Goal: Task Accomplishment & Management: Use online tool/utility

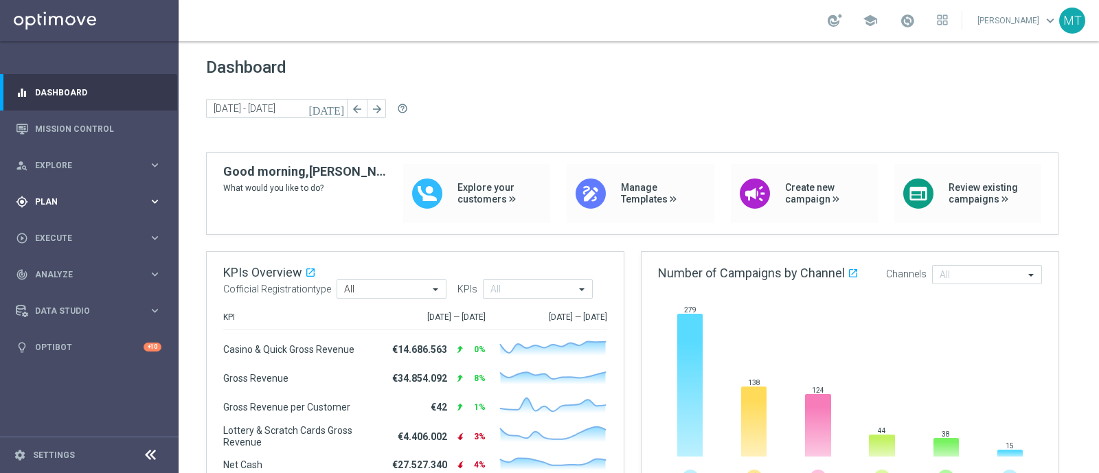
click at [119, 196] on div "gps_fixed Plan" at bounding box center [82, 202] width 133 height 12
click at [70, 272] on span "Templates" at bounding box center [85, 271] width 98 height 8
click at [67, 286] on link "Optimail" at bounding box center [93, 291] width 100 height 11
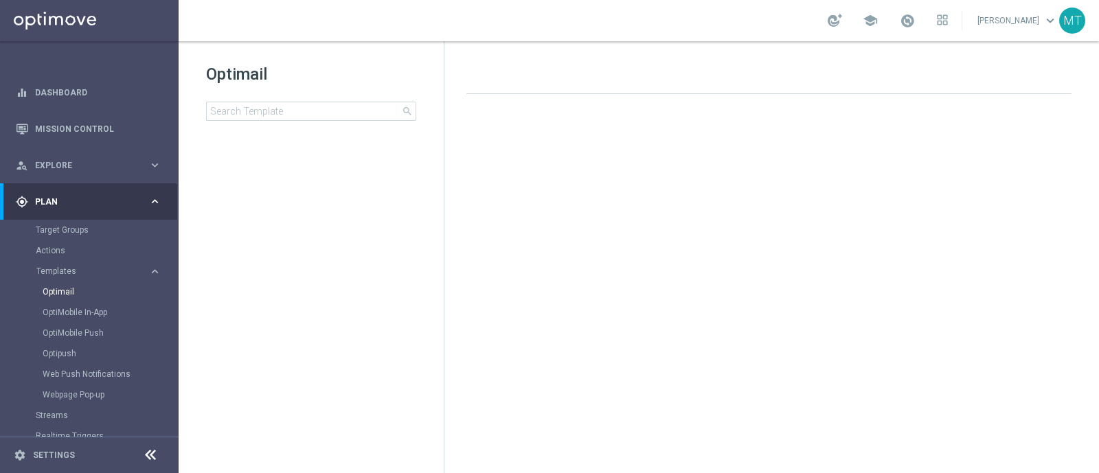
click at [306, 126] on div "Optimail search folder 1 Folder create_new_folder New Folder mode_edit Rename f…" at bounding box center [311, 126] width 265 height 170
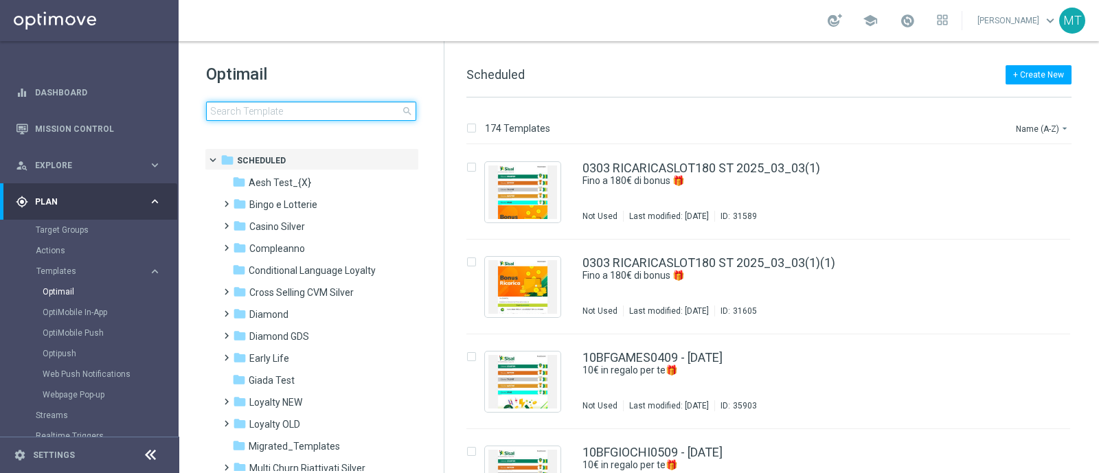
click at [275, 109] on input at bounding box center [311, 111] width 210 height 19
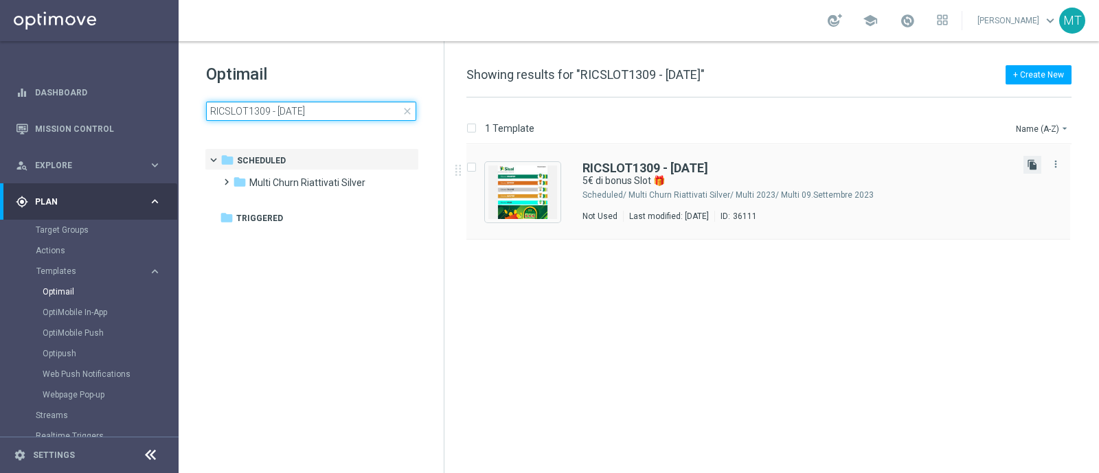
type input "RICSLOT1309 - 2025-09-13"
click at [1030, 168] on icon "file_copy" at bounding box center [1032, 164] width 11 height 11
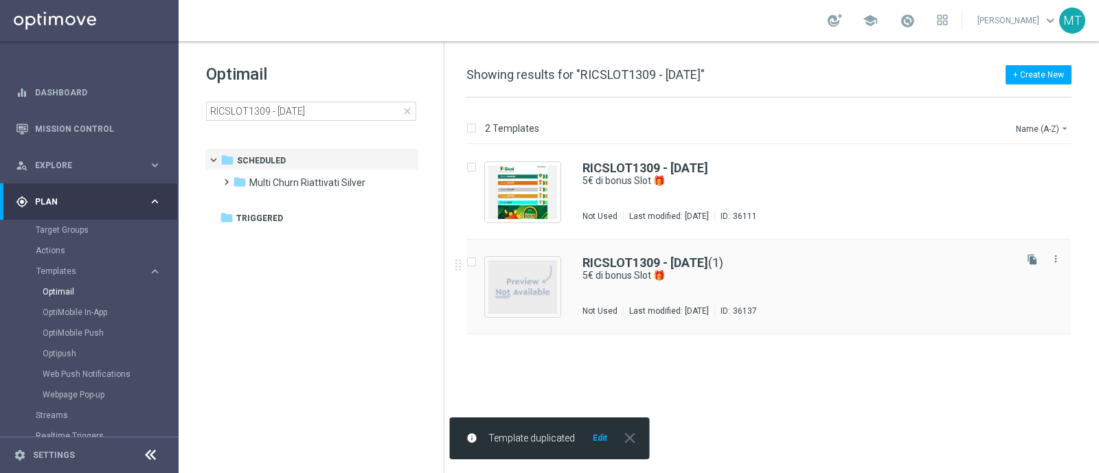
click at [686, 296] on div "RICSLOT1309 - 2025-09-13 (1) 5€ di bonus Slot 🎁 Not Used Last modified: Friday,…" at bounding box center [798, 287] width 430 height 60
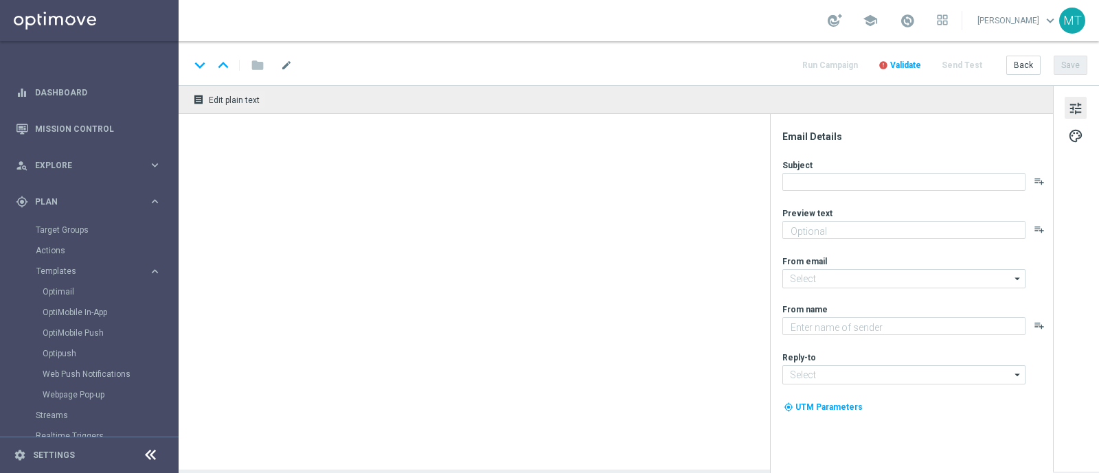
type textarea "Scopri la nuova promozione"
type input "[EMAIL_ADDRESS][DOMAIN_NAME]"
type textarea "Sisal"
type input "[EMAIL_ADDRESS][DOMAIN_NAME]"
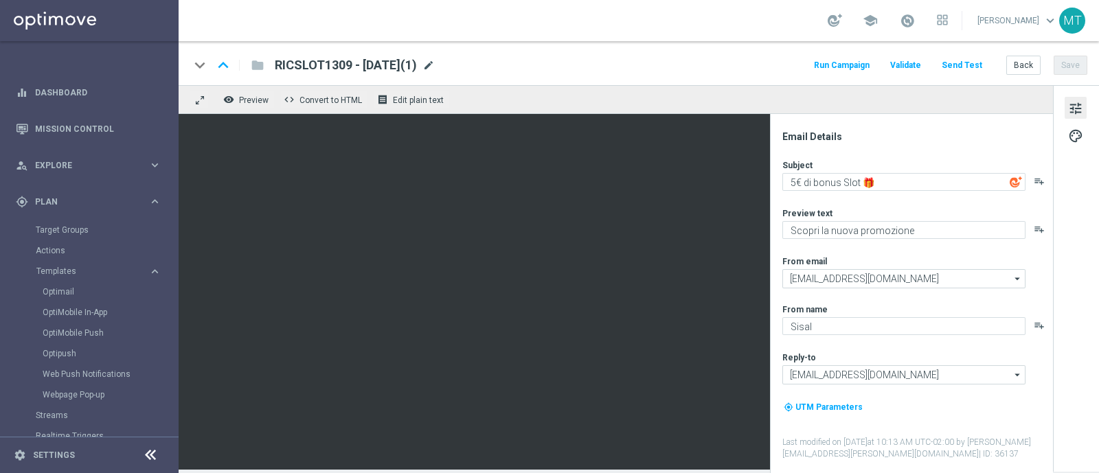
click at [435, 67] on span "mode_edit" at bounding box center [428, 65] width 12 height 12
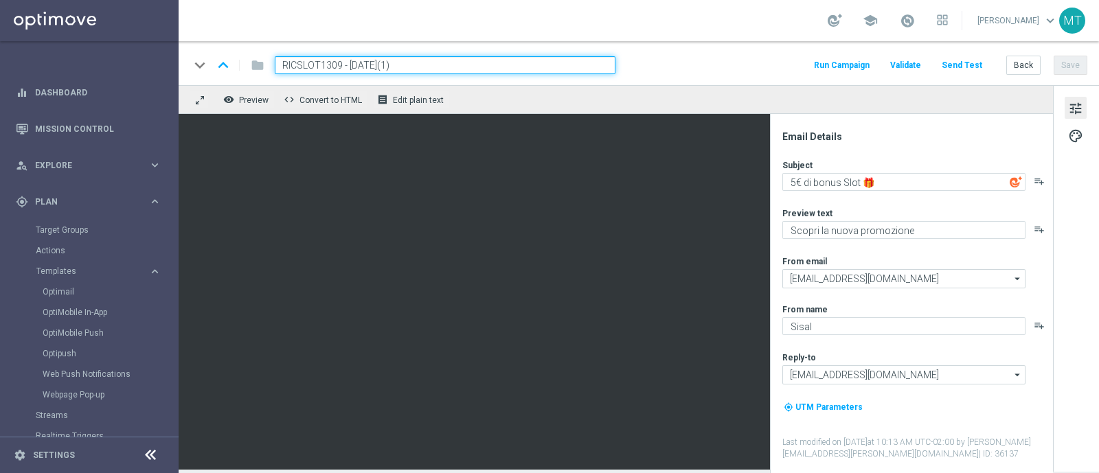
drag, startPoint x: 339, startPoint y: 67, endPoint x: 285, endPoint y: 69, distance: 53.7
click at [285, 69] on input "RICSLOT1309 - 2025-09-13(1)" at bounding box center [445, 65] width 341 height 18
paste input "A"
click at [440, 67] on input "RICASLOT1309 - 2025-09-13(1)" at bounding box center [445, 65] width 341 height 18
type input "RICASLOT1309 - [DATE]"
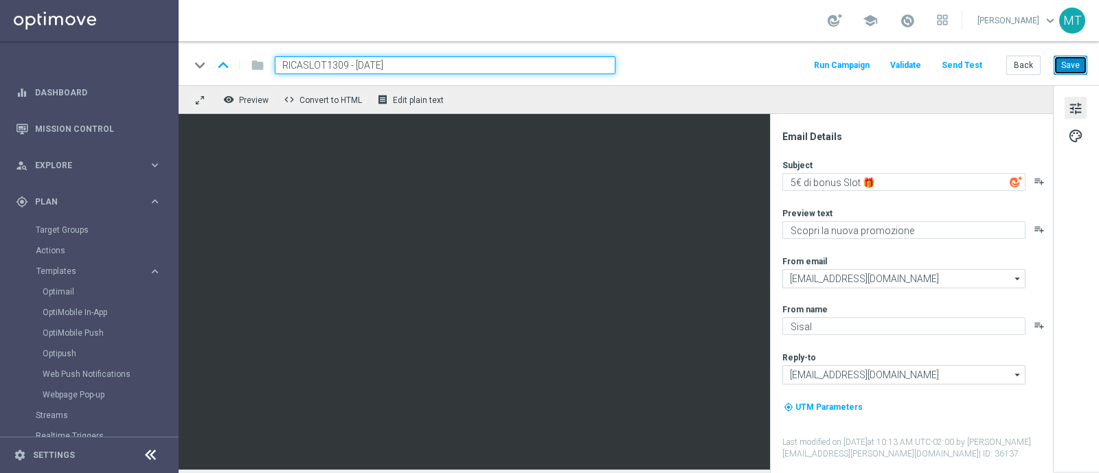
click at [1064, 67] on button "Save" at bounding box center [1071, 65] width 34 height 19
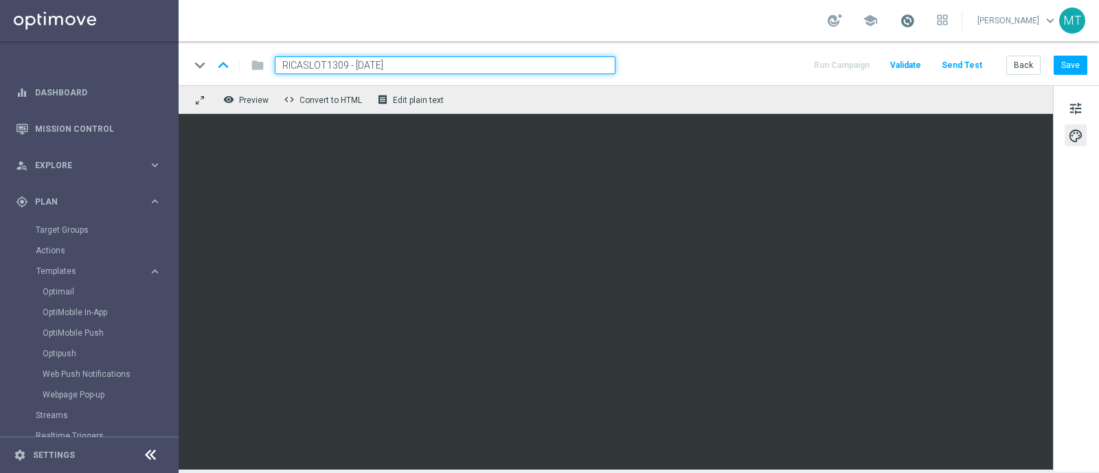
click at [915, 22] on span at bounding box center [907, 20] width 15 height 15
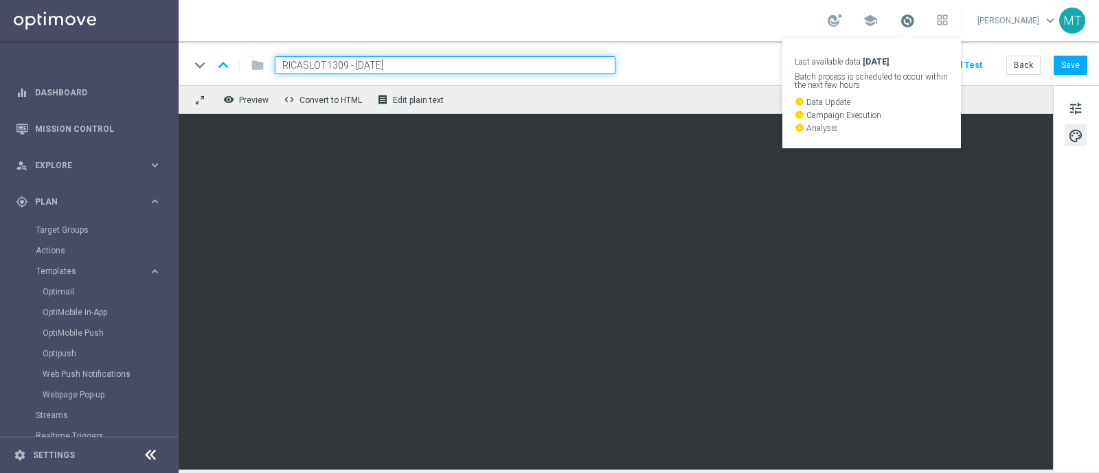
click at [915, 21] on span at bounding box center [907, 20] width 15 height 15
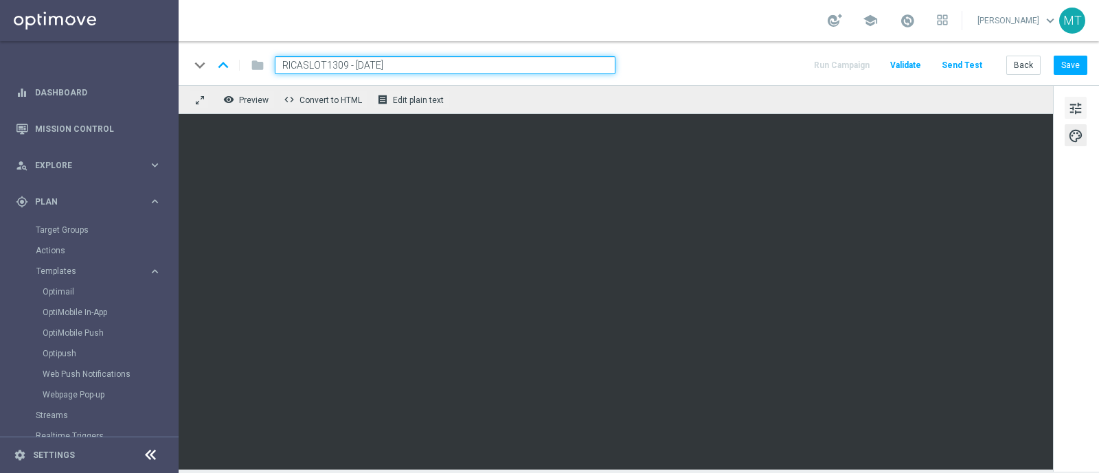
click at [1075, 109] on span "tune" at bounding box center [1075, 109] width 15 height 18
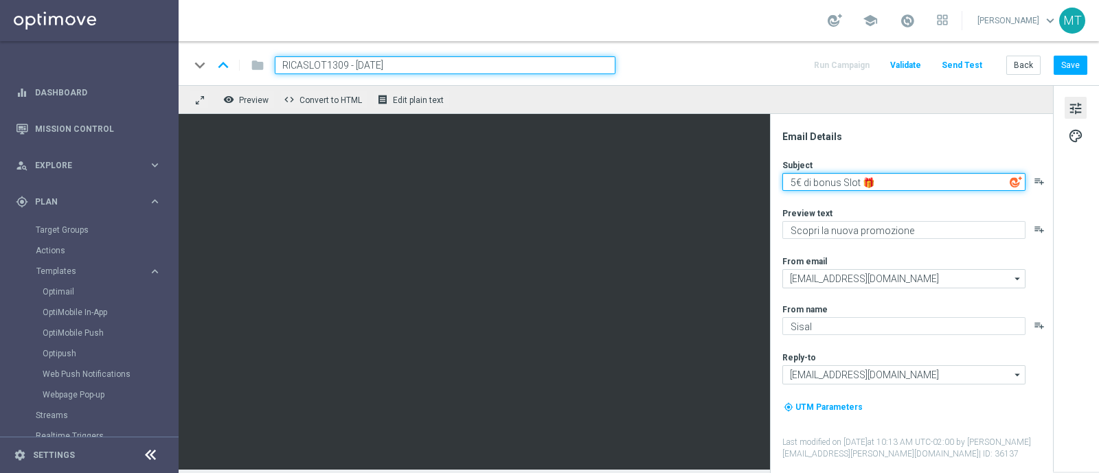
click at [793, 184] on textarea "5€ di bonus Slot 🎁" at bounding box center [903, 182] width 243 height 18
type textarea "10€ di bonus Slot 🎁"
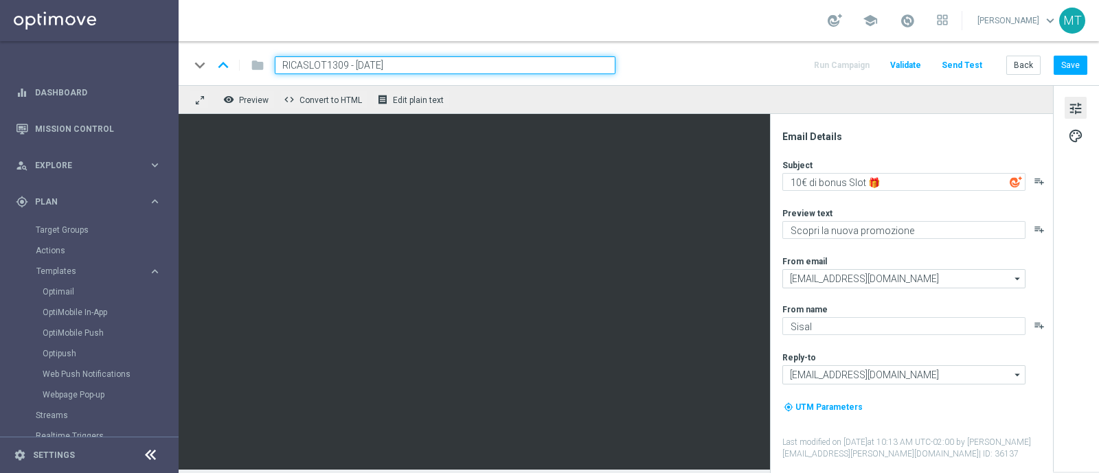
click at [1084, 54] on div "keyboard_arrow_down keyboard_arrow_up folder RICASLOT1309 - 2025-09-13 Run Camp…" at bounding box center [639, 63] width 921 height 44
click at [1068, 71] on button "Save" at bounding box center [1071, 65] width 34 height 19
click at [1069, 72] on button "Save" at bounding box center [1071, 65] width 34 height 19
click at [49, 294] on link "Optimail" at bounding box center [93, 291] width 100 height 11
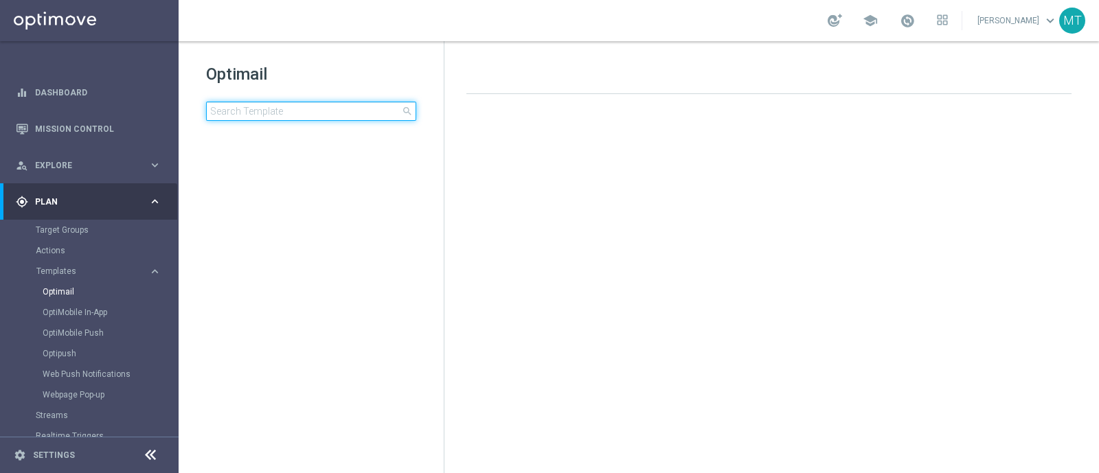
click at [278, 114] on input at bounding box center [311, 111] width 210 height 19
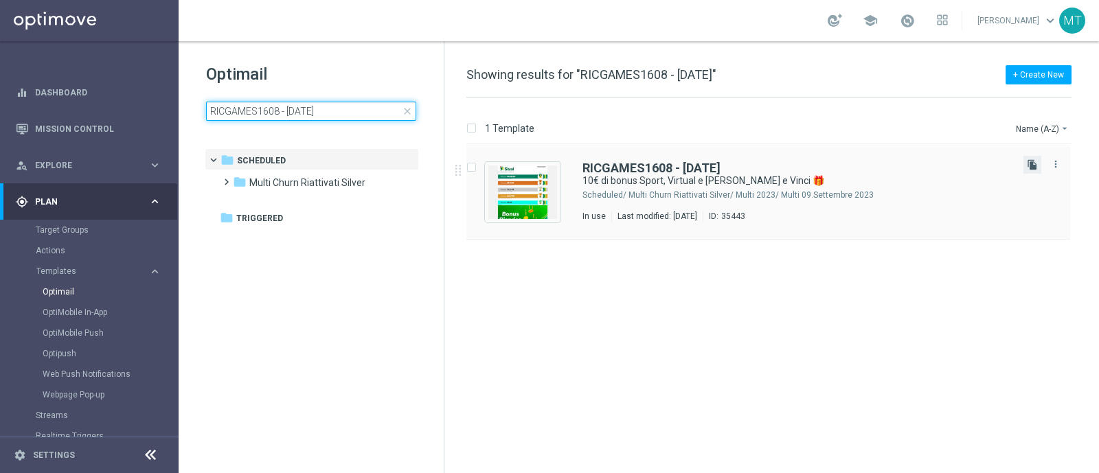
type input "RICGAMES1608 - 2025-08-16"
click at [1036, 167] on icon "file_copy" at bounding box center [1032, 164] width 11 height 11
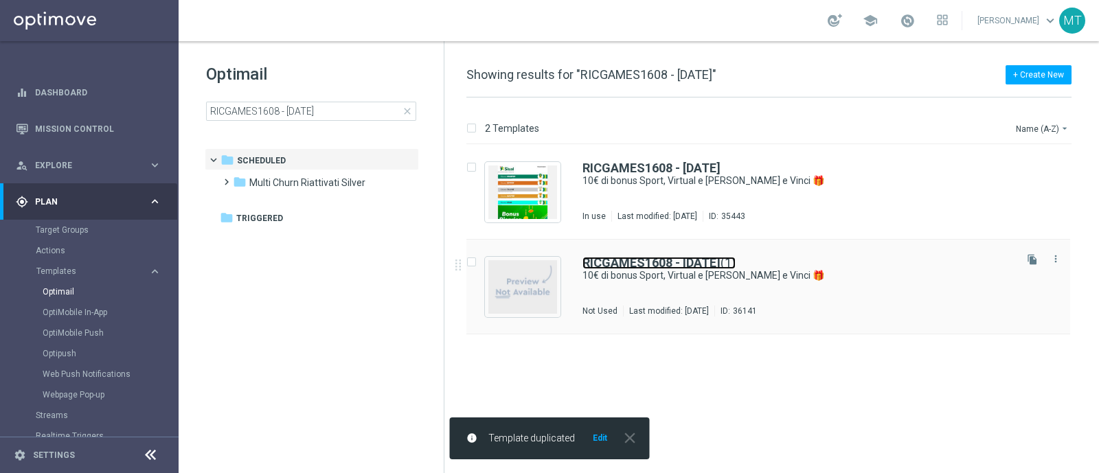
click at [713, 263] on b "RICGAMES1608 - 2025-08-16" at bounding box center [652, 263] width 138 height 14
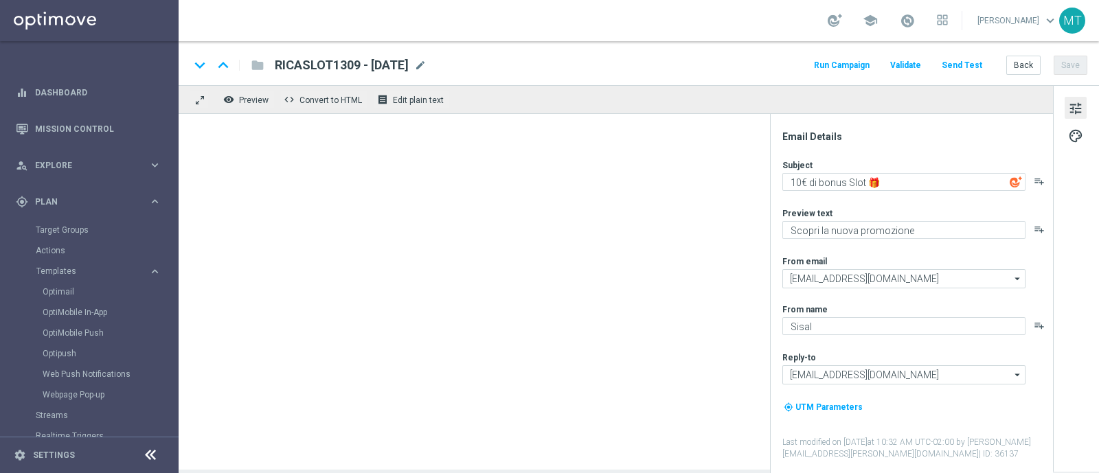
type textarea "10€ di bonus Sport, Virtual e [PERSON_NAME] e Vinci 🎁"
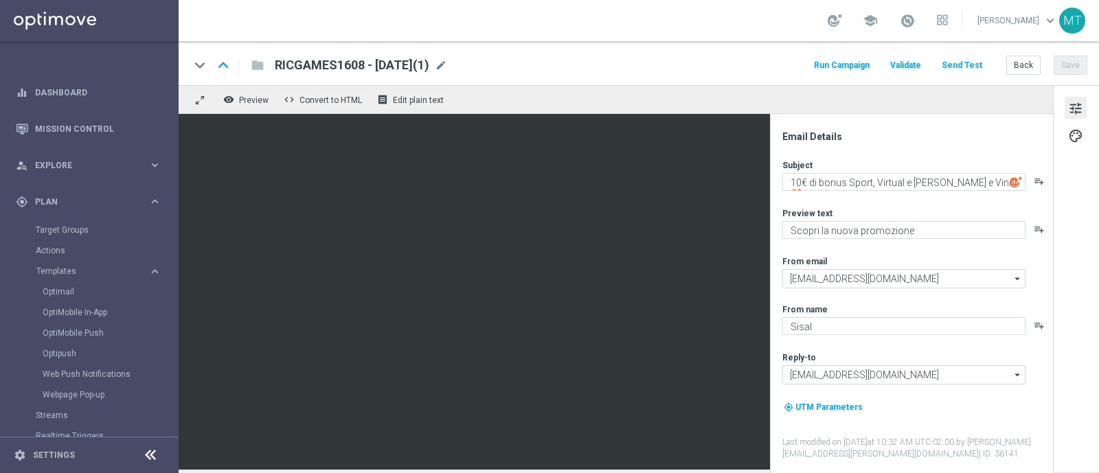
click at [477, 67] on div "keyboard_arrow_down keyboard_arrow_up folder RICGAMES1608 - 2025-08-16(1) RICGA…" at bounding box center [639, 65] width 898 height 18
click at [447, 63] on span "mode_edit" at bounding box center [441, 65] width 12 height 12
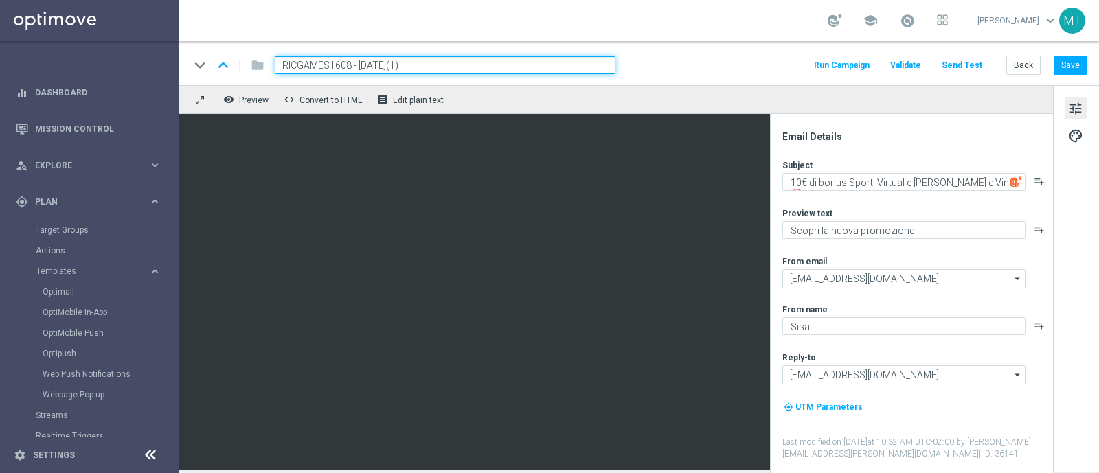
drag, startPoint x: 348, startPoint y: 66, endPoint x: 278, endPoint y: 60, distance: 70.3
click at [278, 60] on input "RICGAMES1608 - 2025-08-16(1)" at bounding box center [445, 65] width 341 height 18
paste input "AGAMES1309"
click at [433, 67] on input "RICAGAMES1309 - 2025-08-16(1)" at bounding box center [445, 65] width 341 height 18
type input "RICAGAMES1309 - [DATE]"
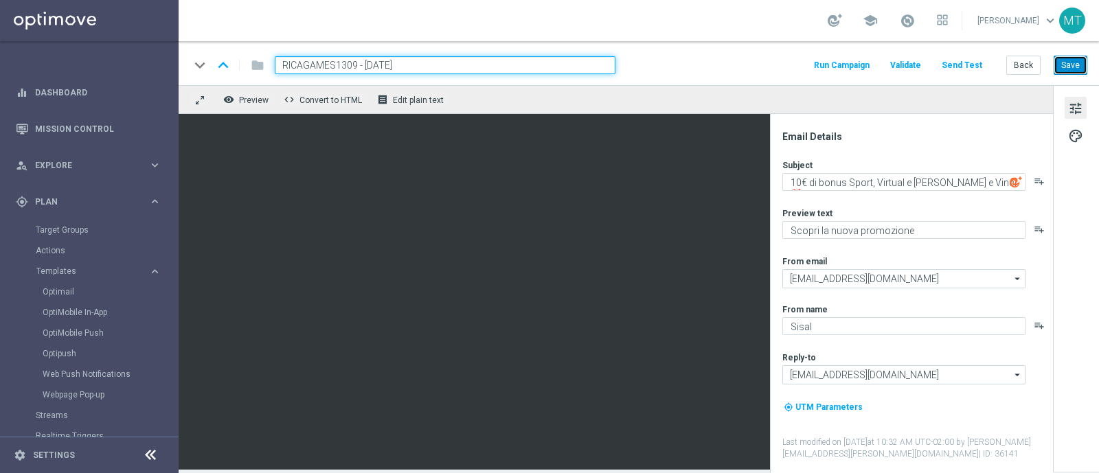
click at [1065, 64] on button "Save" at bounding box center [1071, 65] width 34 height 19
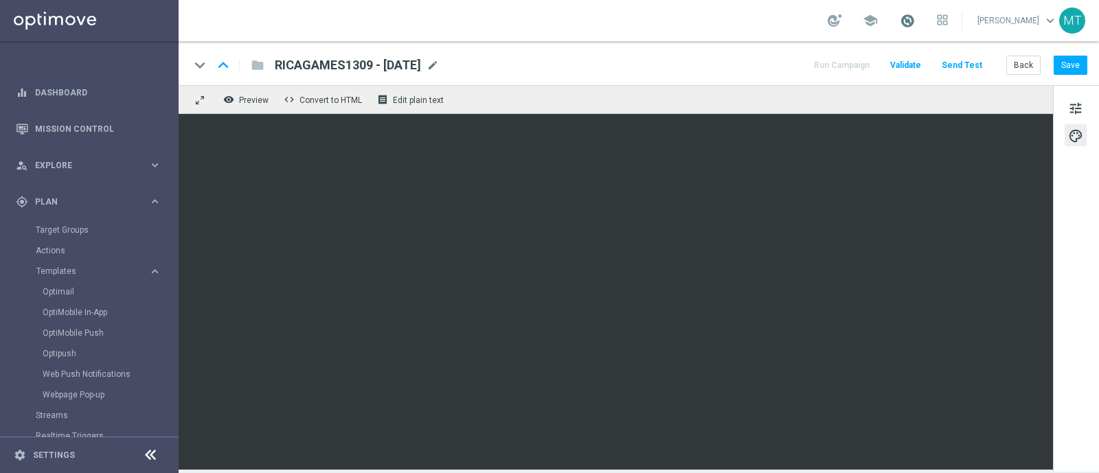
click at [915, 21] on span at bounding box center [907, 20] width 15 height 15
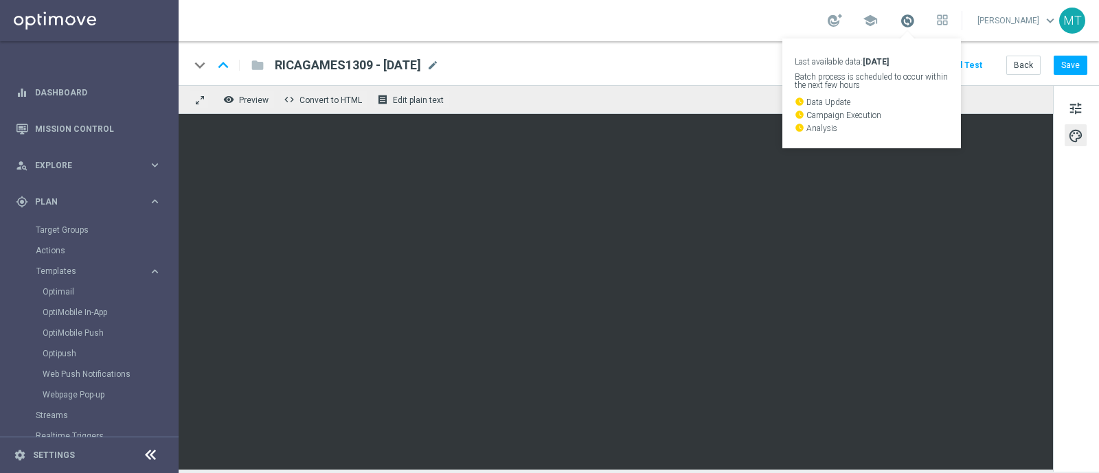
click at [915, 21] on span at bounding box center [907, 20] width 15 height 15
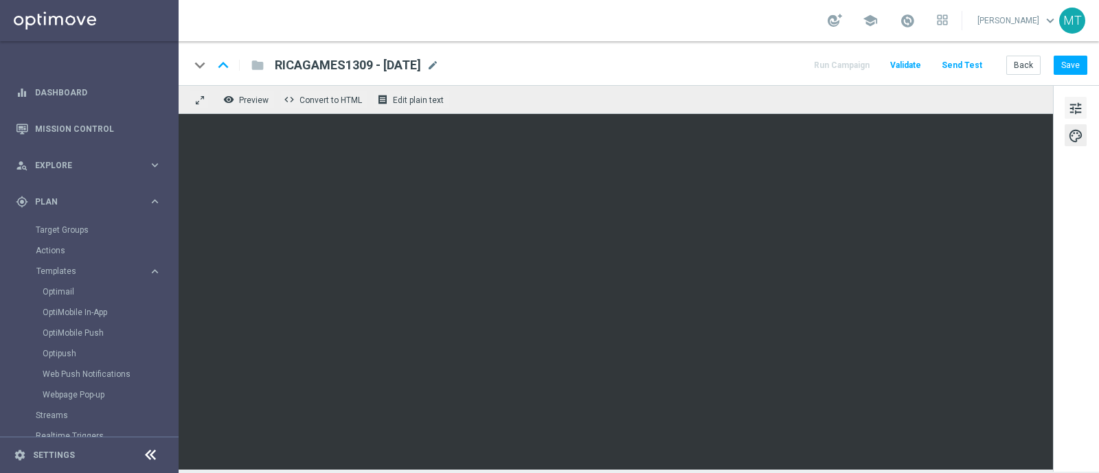
click at [1070, 112] on span "tune" at bounding box center [1075, 109] width 15 height 18
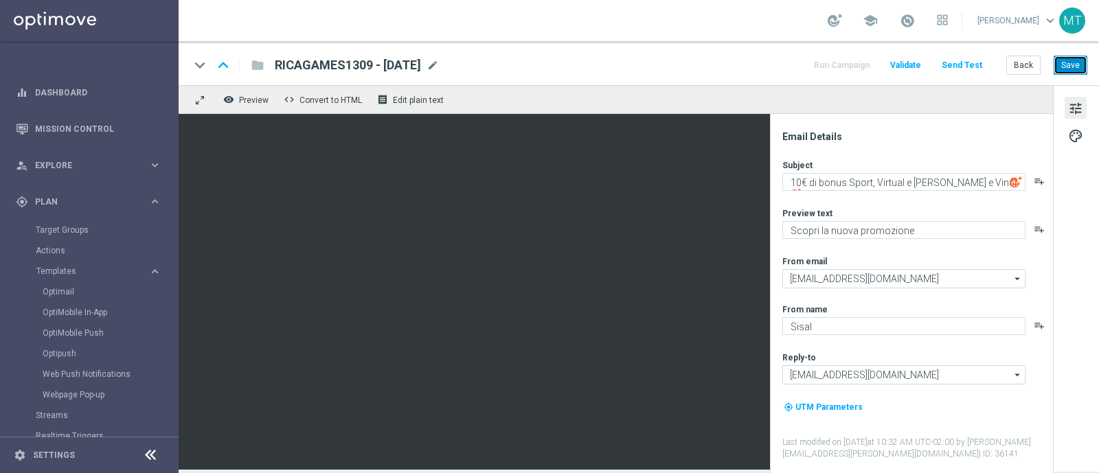
click at [1063, 66] on button "Save" at bounding box center [1071, 65] width 34 height 19
click at [55, 287] on link "Optimail" at bounding box center [93, 291] width 100 height 11
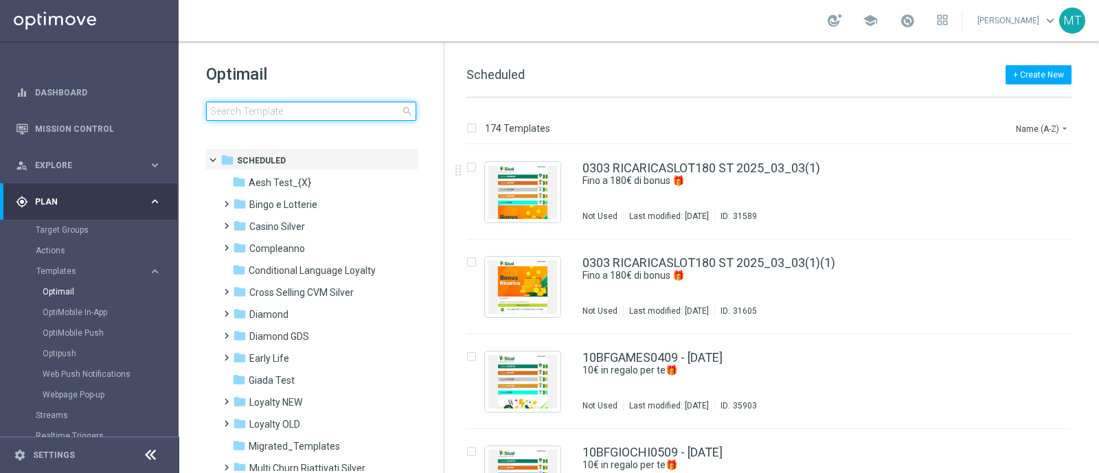
click at [233, 115] on input at bounding box center [311, 111] width 210 height 19
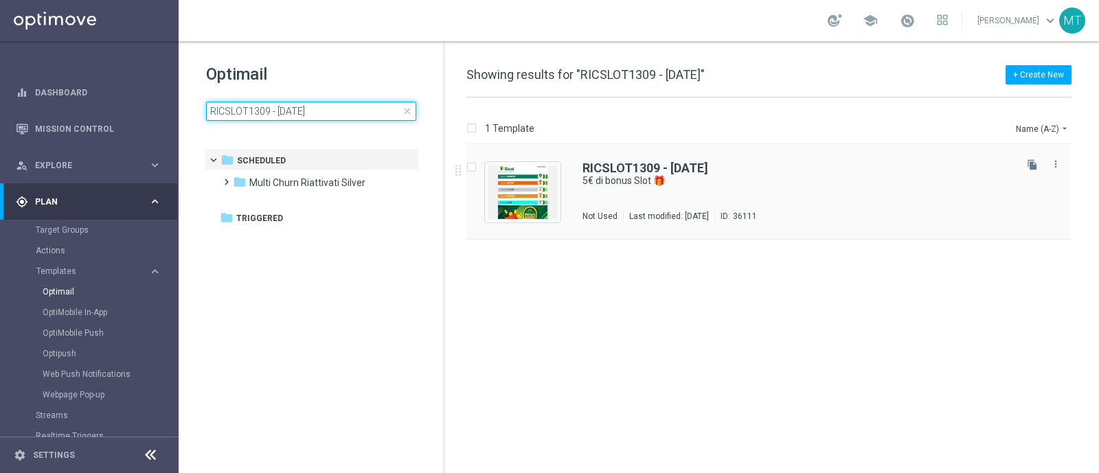
type input "RICSLOT1309 - 2025-09-13"
click at [588, 192] on div "RICSLOT1309 - 2025-09-13 5€ di bonus Slot 🎁 Not Used Last modified: Thursday, S…" at bounding box center [798, 192] width 430 height 60
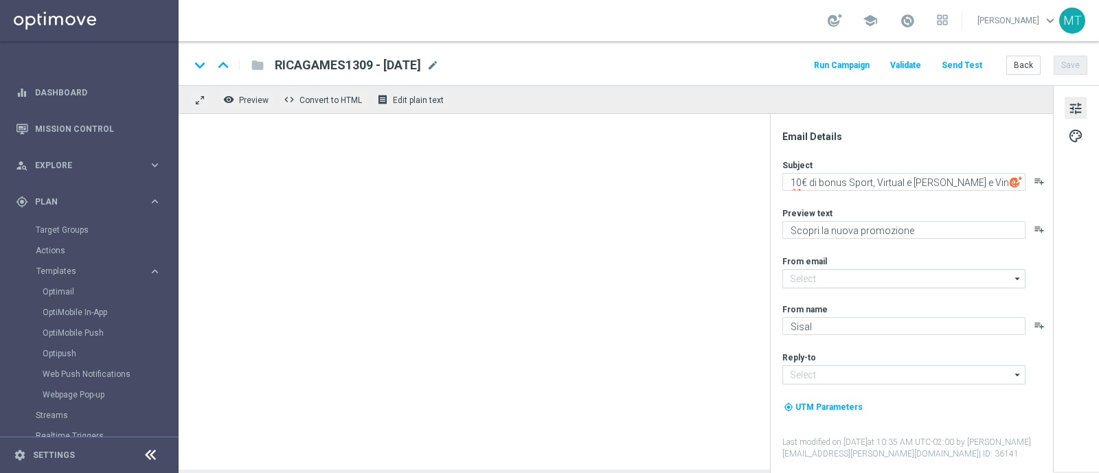
type input "[EMAIL_ADDRESS][DOMAIN_NAME]"
type textarea "5€ di bonus Slot 🎁"
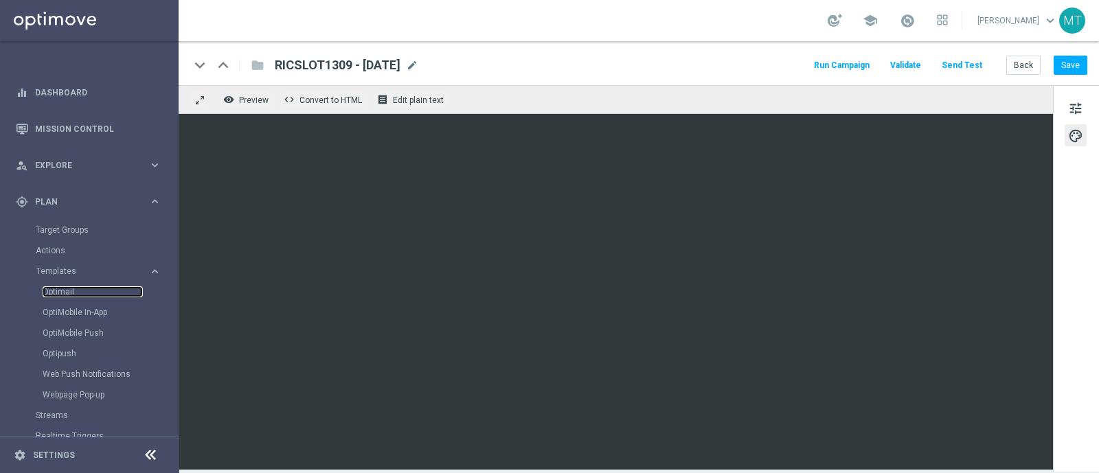
drag, startPoint x: 71, startPoint y: 290, endPoint x: 160, endPoint y: 242, distance: 101.4
click at [70, 289] on link "Optimail" at bounding box center [93, 291] width 100 height 11
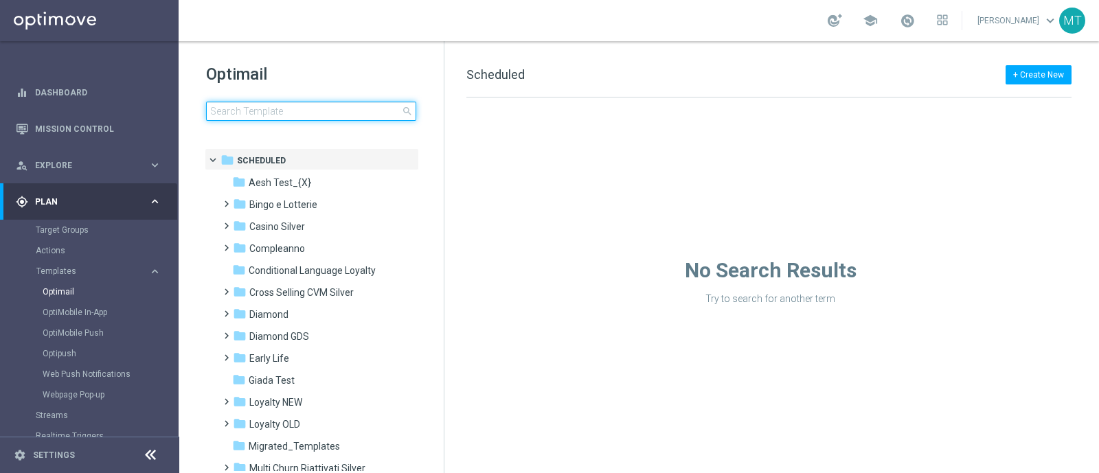
click at [385, 107] on input at bounding box center [311, 111] width 210 height 19
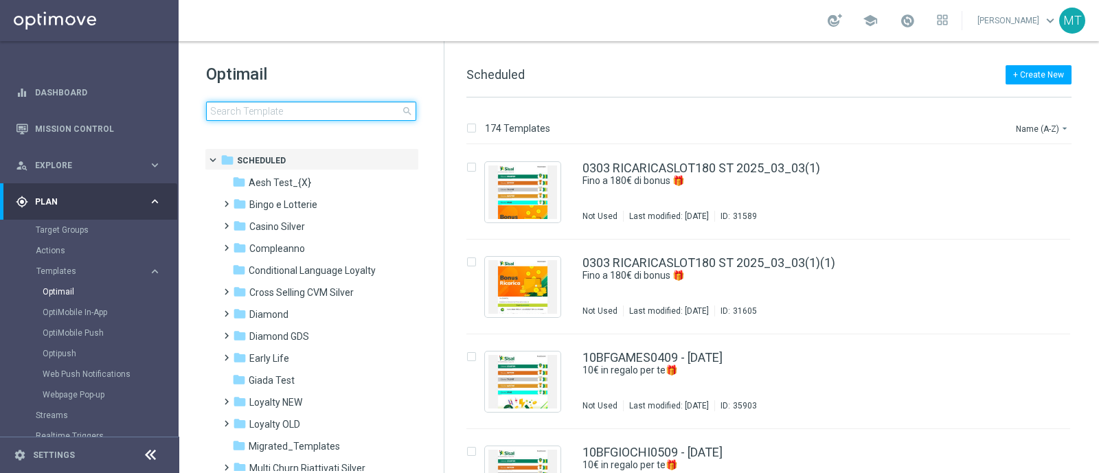
type input "RICGAMES1309 - [DATE]"
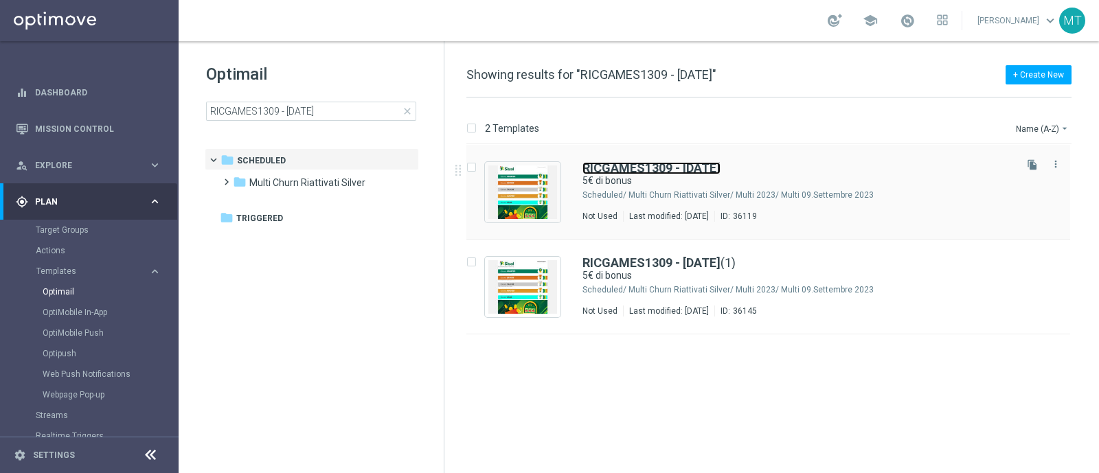
click at [664, 170] on b "RICGAMES1309 - [DATE]" at bounding box center [652, 168] width 138 height 14
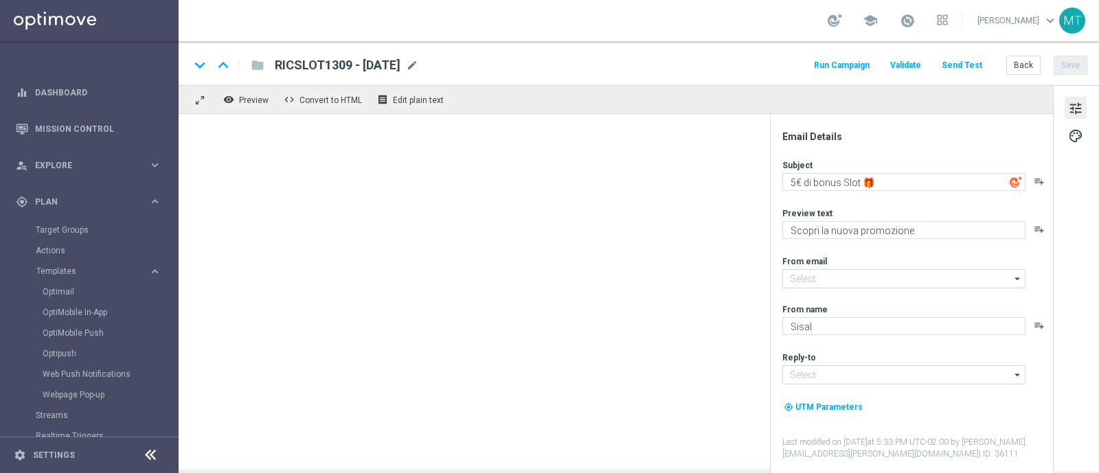
type input "[EMAIL_ADDRESS][DOMAIN_NAME]"
type textarea "5€ di bonus"
type textarea "su Scommesse Sportive, Virtual e [PERSON_NAME] e Vinci"
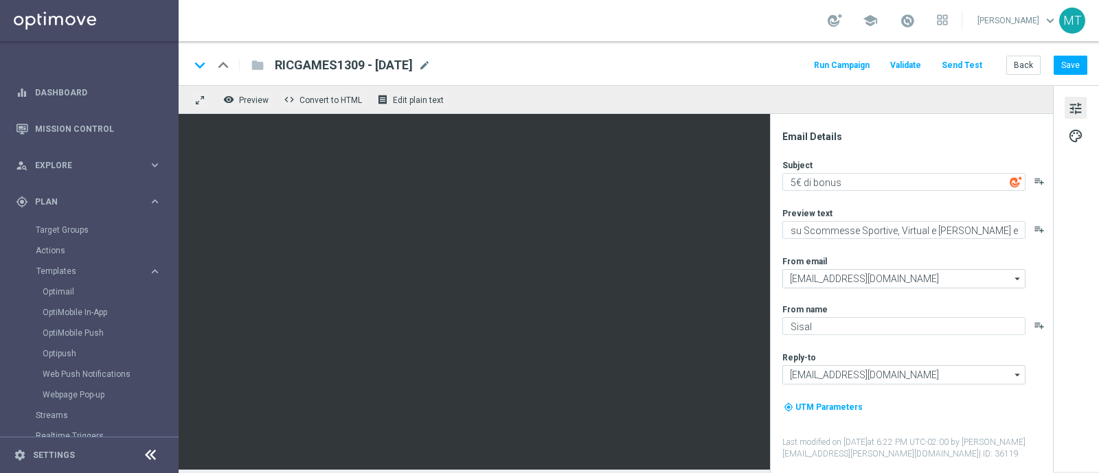
click at [1070, 110] on span "tune" at bounding box center [1075, 109] width 15 height 18
click at [1078, 129] on span "palette" at bounding box center [1075, 136] width 15 height 18
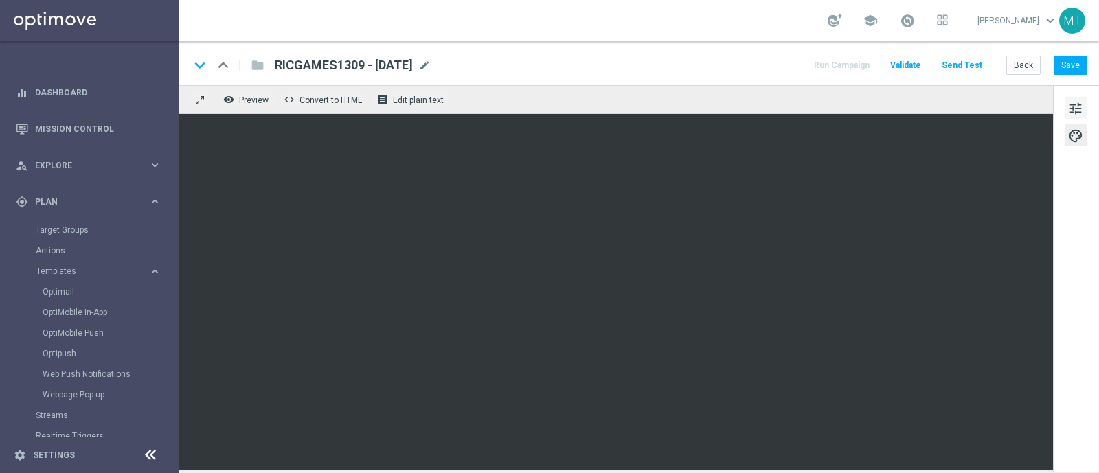
click at [1075, 98] on button "tune" at bounding box center [1076, 108] width 22 height 22
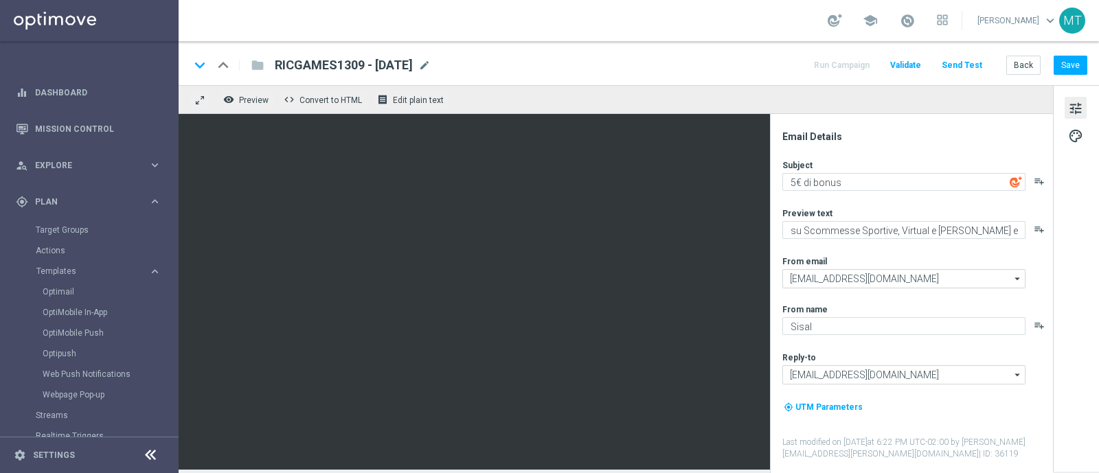
click at [1076, 122] on div "tune palette" at bounding box center [1076, 278] width 46 height 387
click at [1074, 150] on div "tune palette" at bounding box center [1076, 278] width 46 height 387
click at [1075, 135] on span "palette" at bounding box center [1075, 136] width 15 height 18
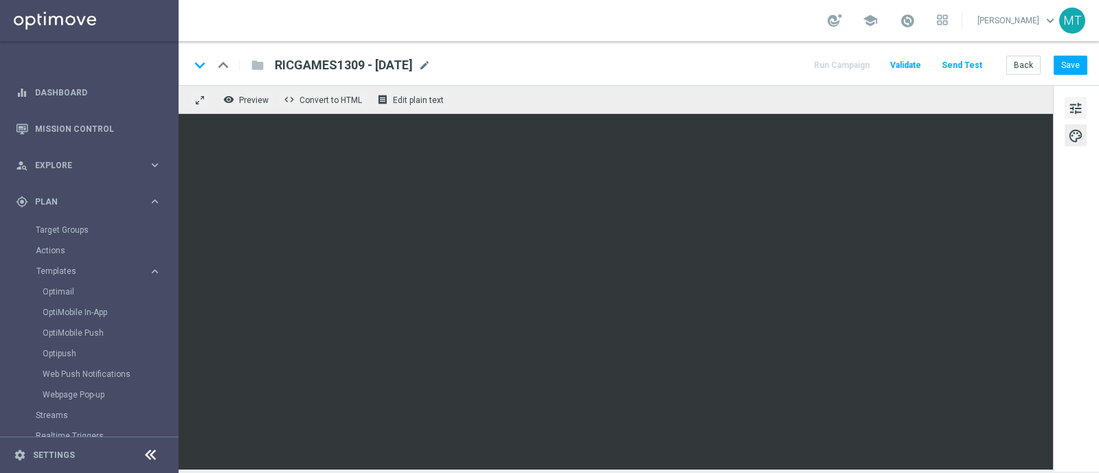
click at [1070, 102] on span "tune" at bounding box center [1075, 109] width 15 height 18
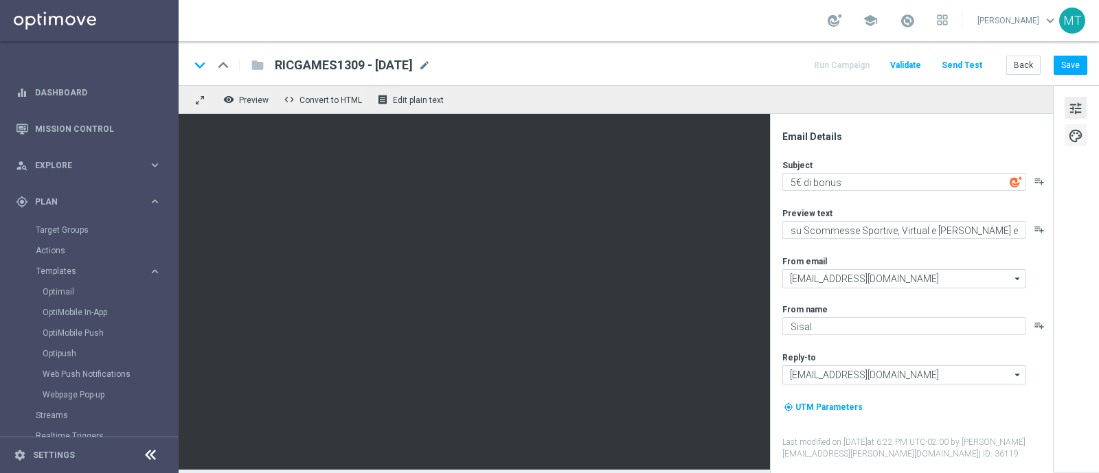
click at [1077, 137] on span "palette" at bounding box center [1075, 136] width 15 height 18
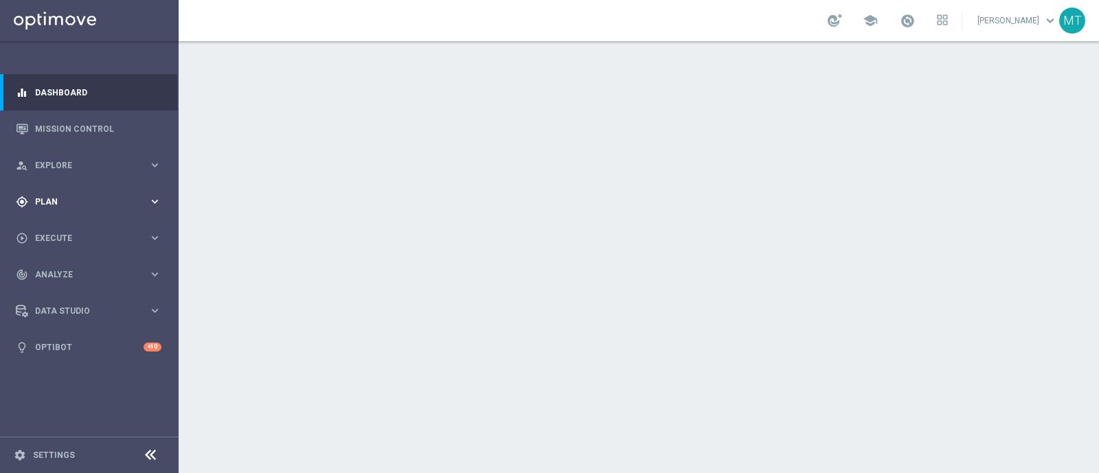
click at [45, 192] on div "gps_fixed Plan keyboard_arrow_right" at bounding box center [88, 201] width 177 height 36
click at [76, 272] on span "Templates" at bounding box center [85, 271] width 98 height 8
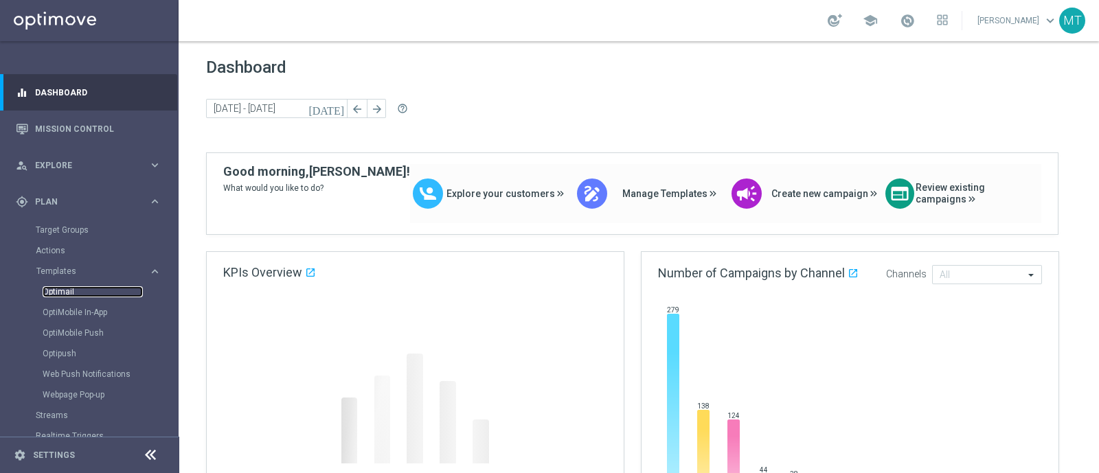
click at [65, 289] on link "Optimail" at bounding box center [93, 291] width 100 height 11
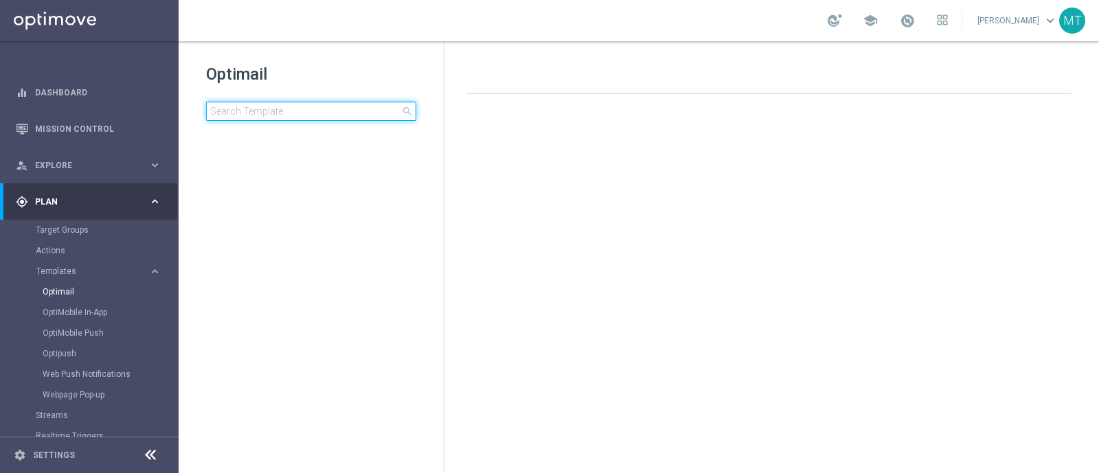
click at [229, 104] on input at bounding box center [311, 111] width 210 height 19
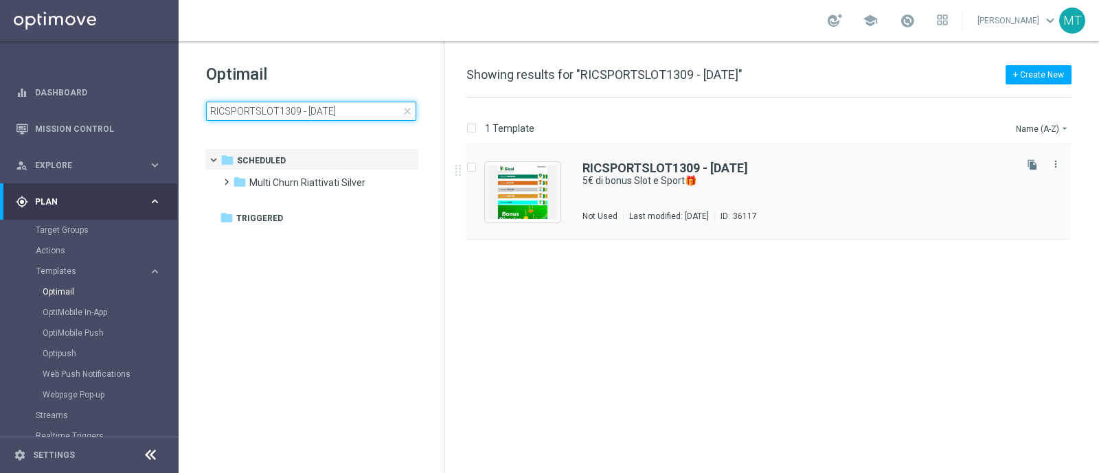
type input "RICSPORTSLOT1309 - [DATE]"
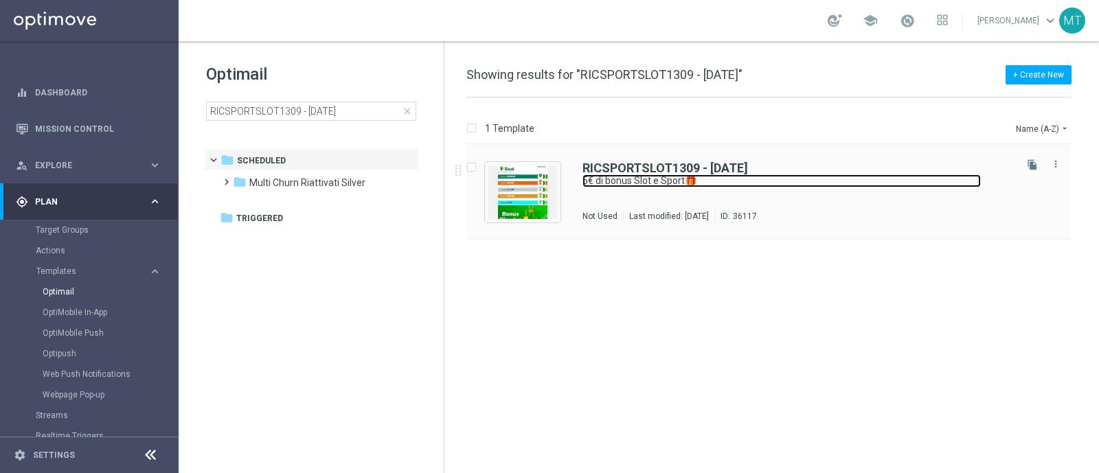
click at [684, 186] on link "5€ di bonus Slot e Sport🎁" at bounding box center [782, 180] width 398 height 13
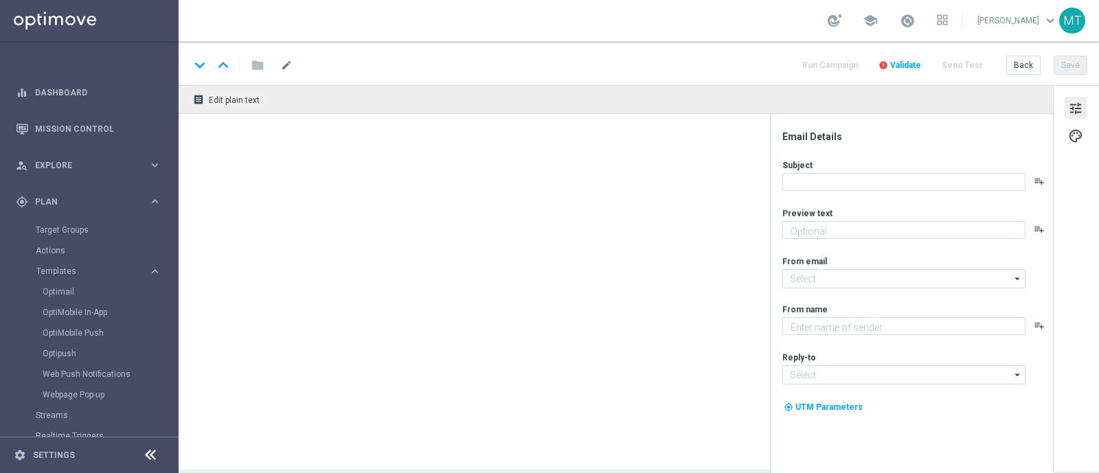
type textarea "Scopri la nuova promozione"
type textarea "Sisal"
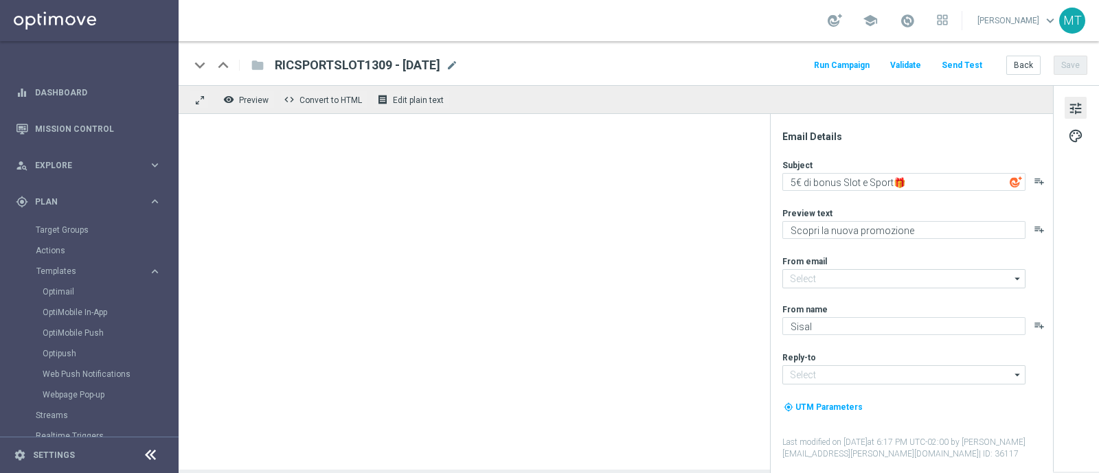
type input "[EMAIL_ADDRESS][DOMAIN_NAME]"
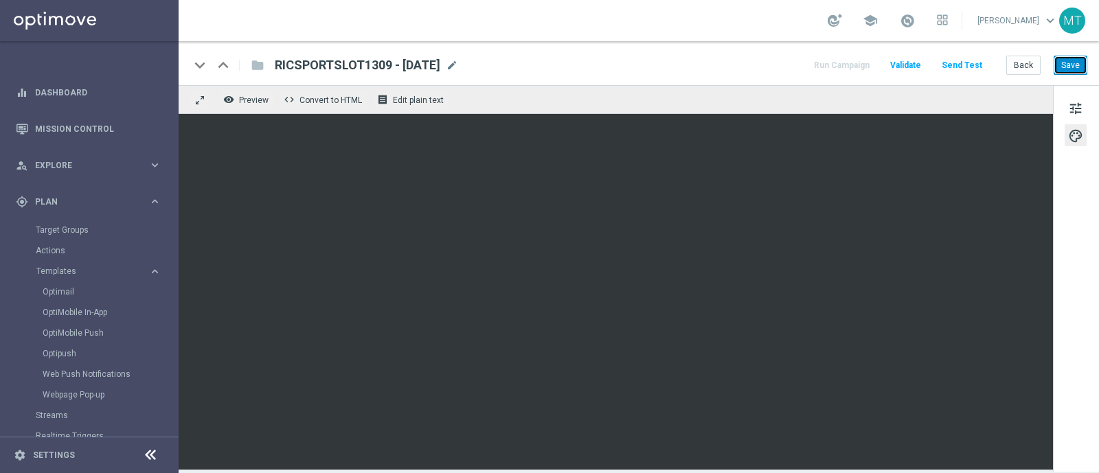
click at [1062, 73] on button "Save" at bounding box center [1071, 65] width 34 height 19
click at [71, 295] on link "Optimail" at bounding box center [93, 291] width 100 height 11
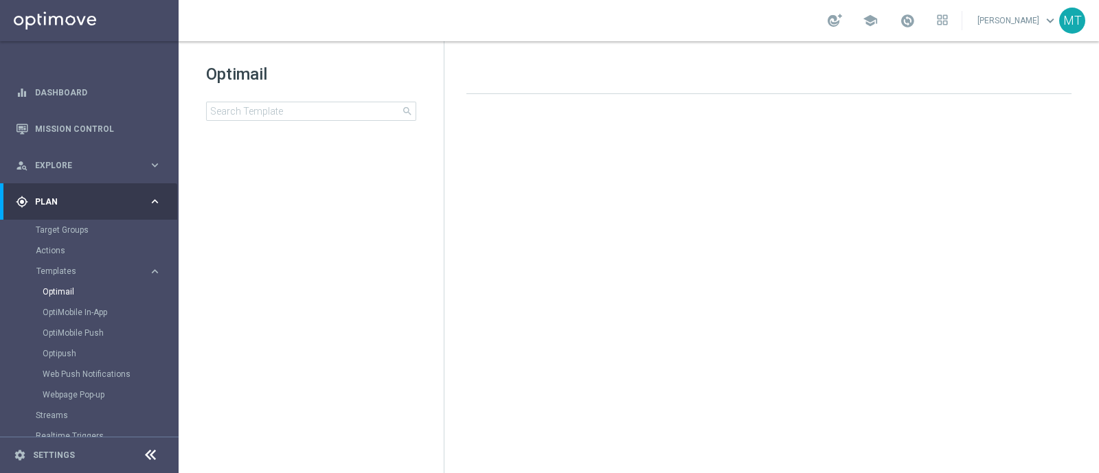
click at [242, 122] on div "Optimail search folder 1 Folder create_new_folder New Folder mode_edit Rename f…" at bounding box center [311, 126] width 265 height 170
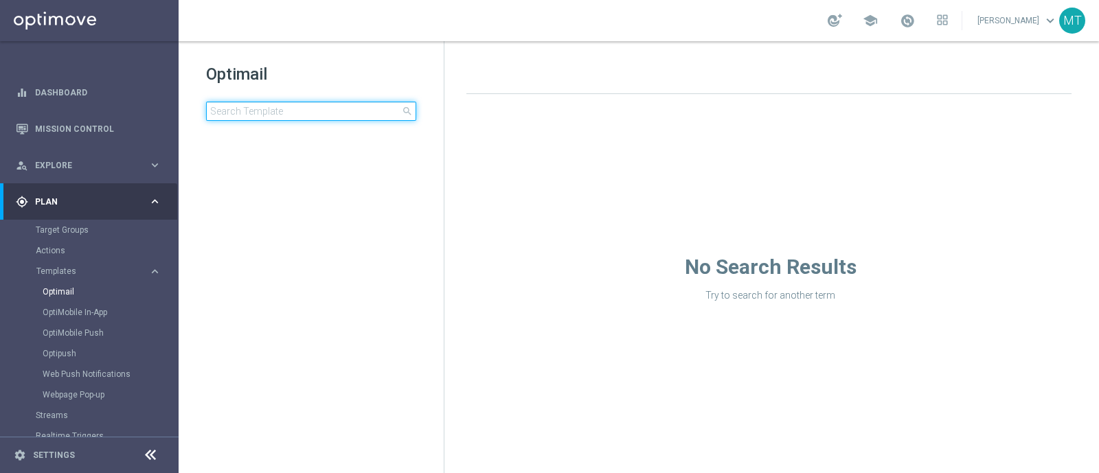
click at [221, 118] on input at bounding box center [311, 111] width 210 height 19
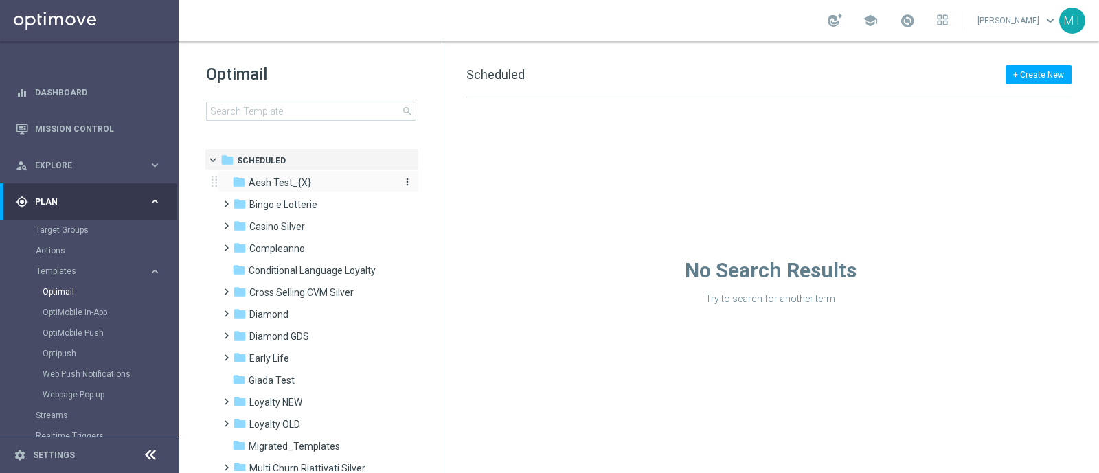
click at [256, 185] on span "Aesh Test_{X}" at bounding box center [280, 183] width 63 height 12
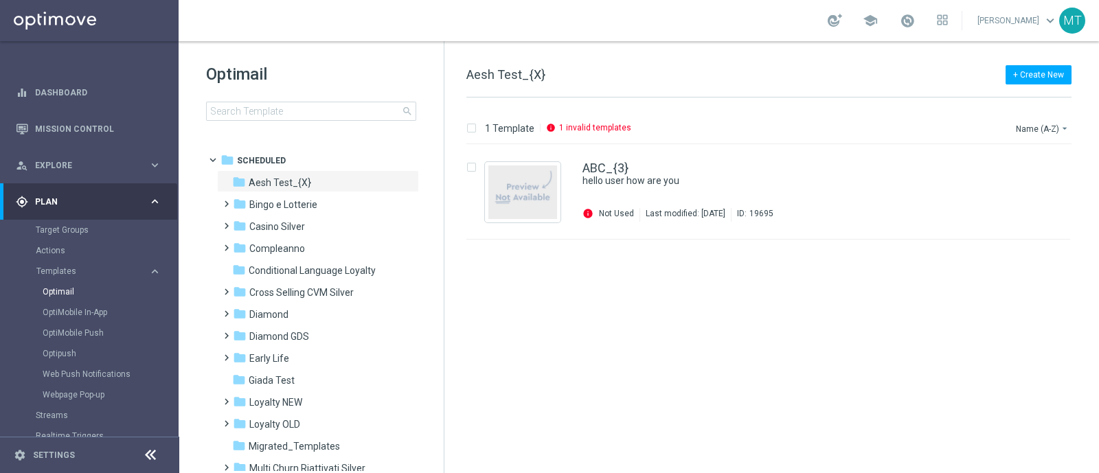
click at [256, 185] on span "Aesh Test_{X}" at bounding box center [280, 183] width 63 height 12
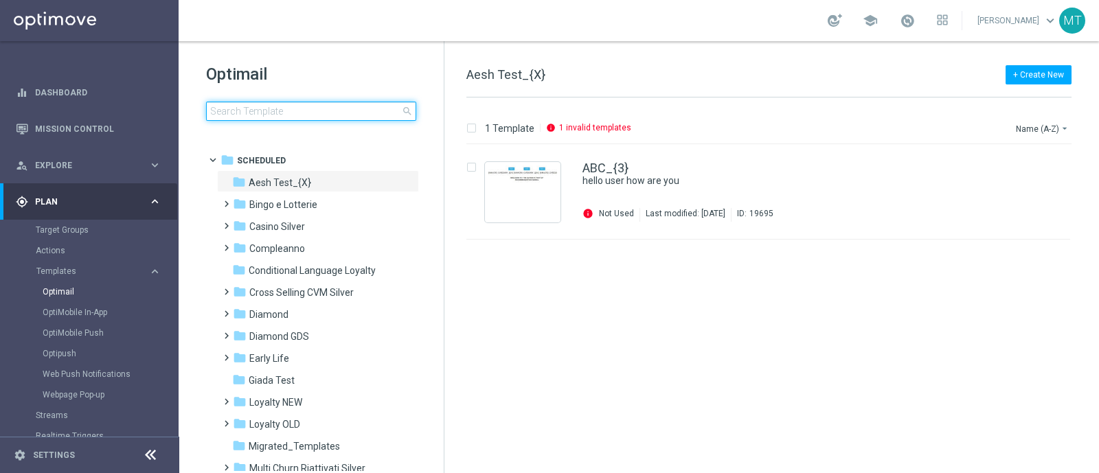
click at [295, 113] on input at bounding box center [311, 111] width 210 height 19
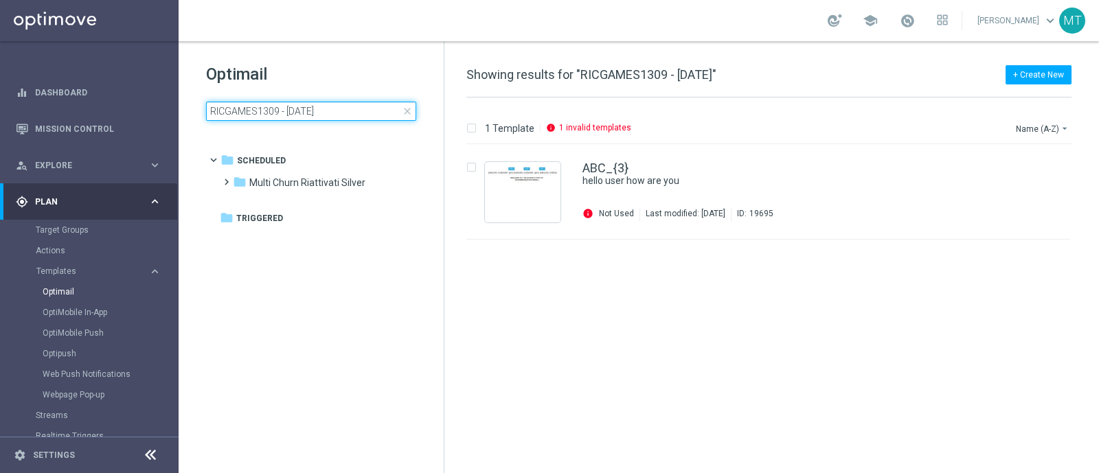
click at [295, 113] on input "RICGAMES1309 - [DATE]" at bounding box center [311, 111] width 210 height 19
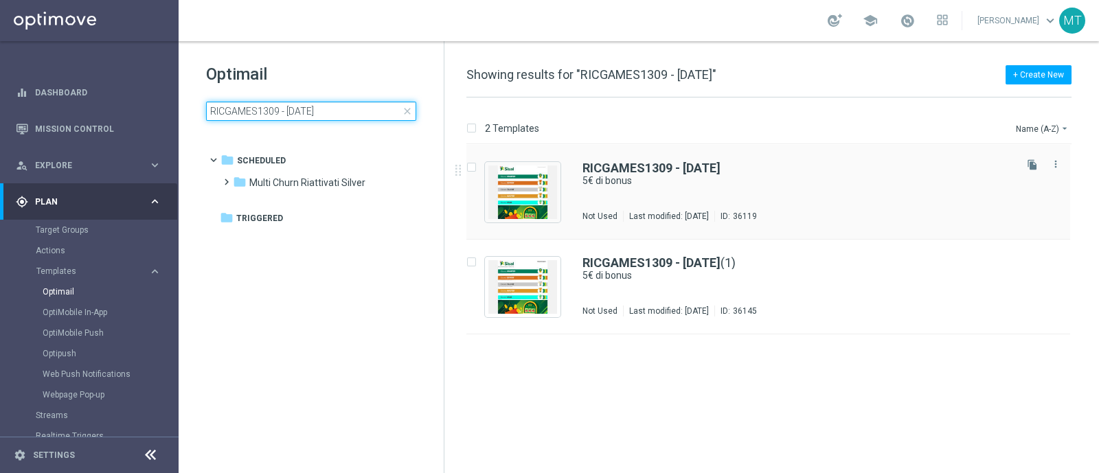
type input "RICGAMES1309 - [DATE]"
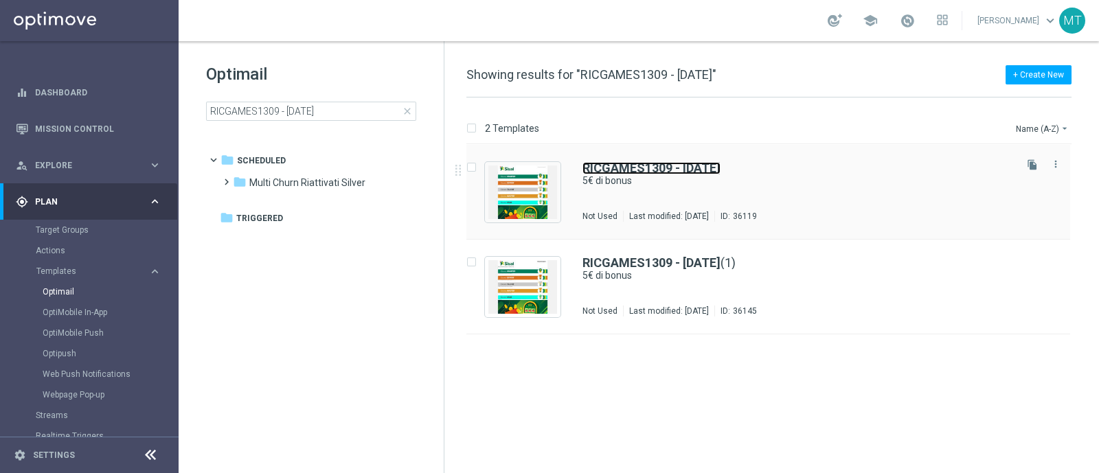
click at [697, 168] on b "RICGAMES1309 - [DATE]" at bounding box center [652, 168] width 138 height 14
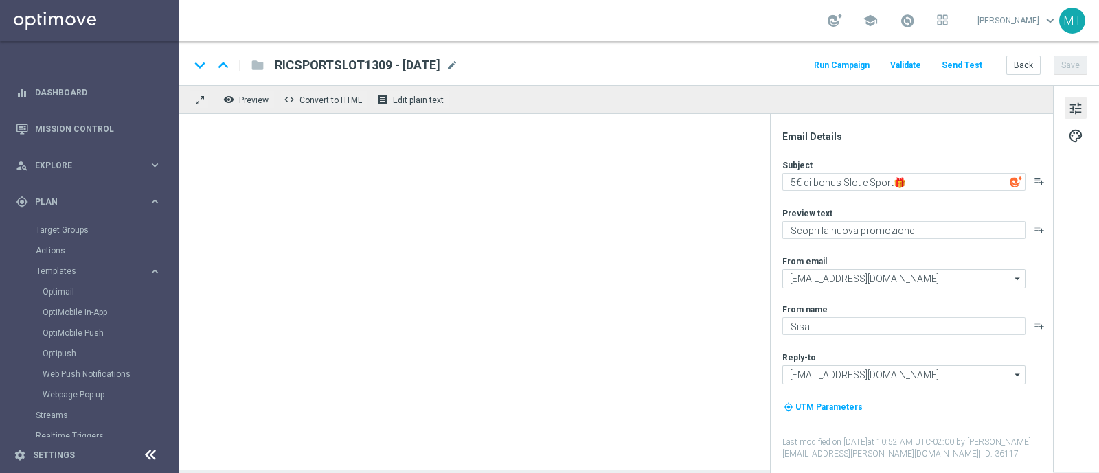
type textarea "5€ di bonus"
type textarea "su Scommesse Sportive, Virtual e [PERSON_NAME] e Vinci"
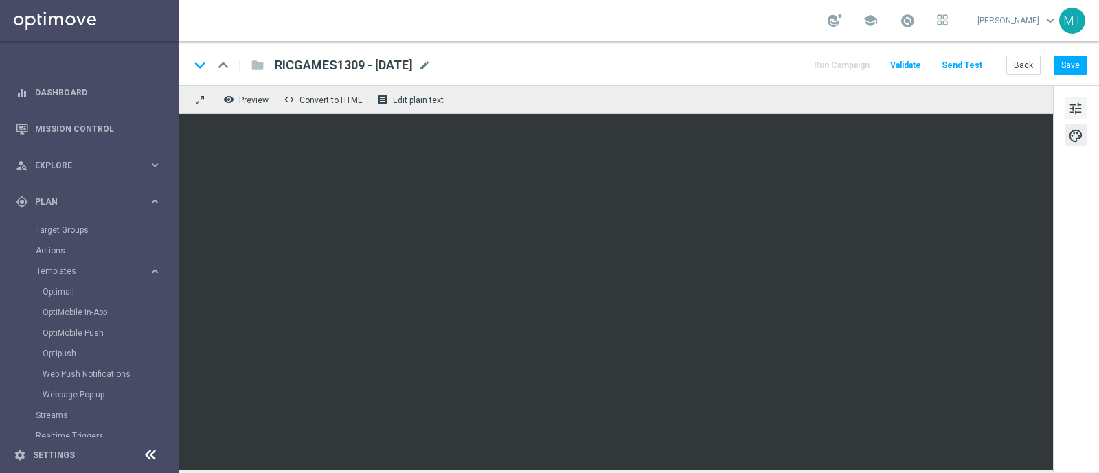
click at [1075, 98] on button "tune" at bounding box center [1076, 108] width 22 height 22
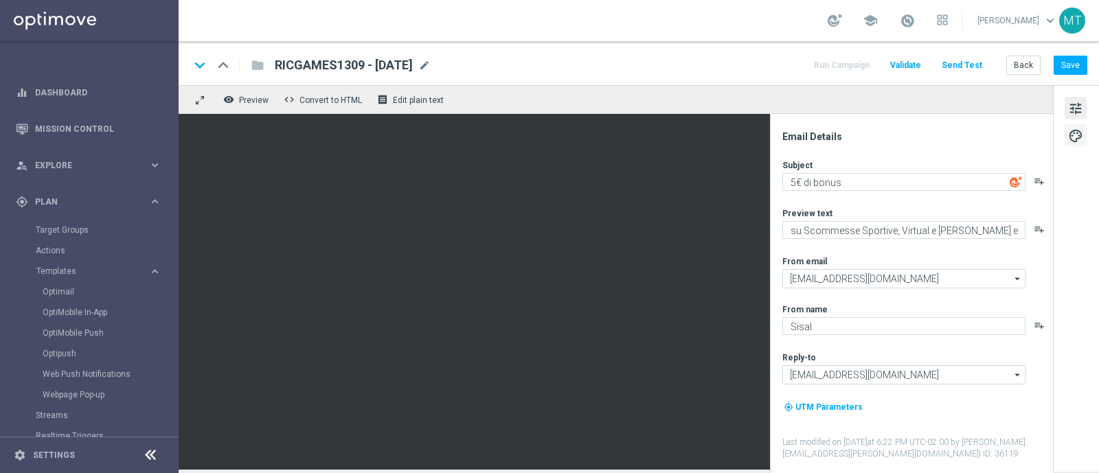
click at [1065, 136] on button "palette" at bounding box center [1076, 135] width 22 height 22
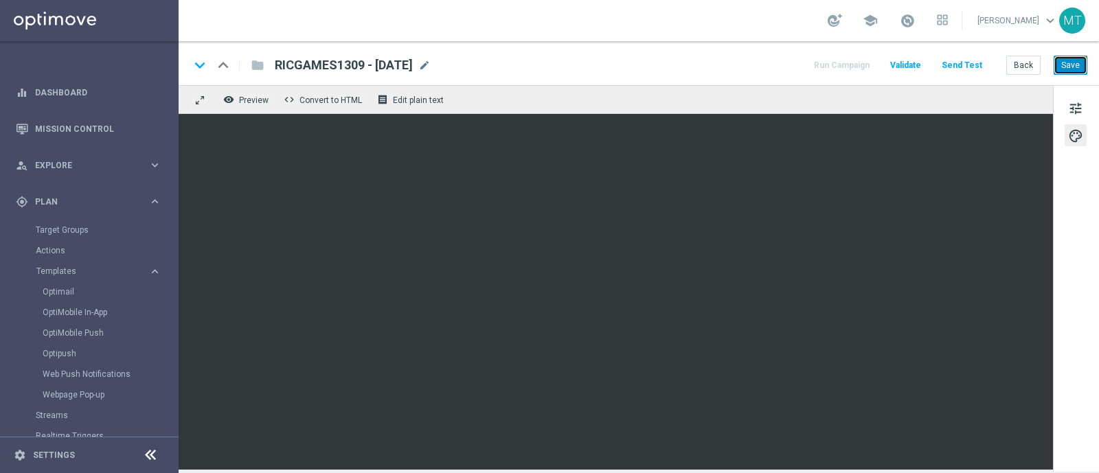
click at [1075, 63] on button "Save" at bounding box center [1071, 65] width 34 height 19
click at [1061, 68] on button "Save" at bounding box center [1071, 65] width 34 height 19
click at [60, 293] on link "Optimail" at bounding box center [93, 291] width 100 height 11
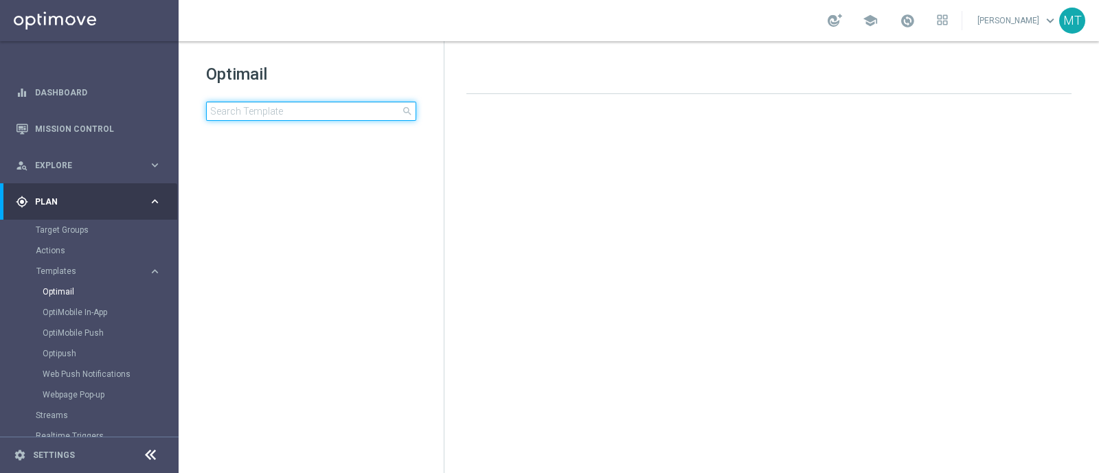
click at [350, 111] on input at bounding box center [311, 111] width 210 height 19
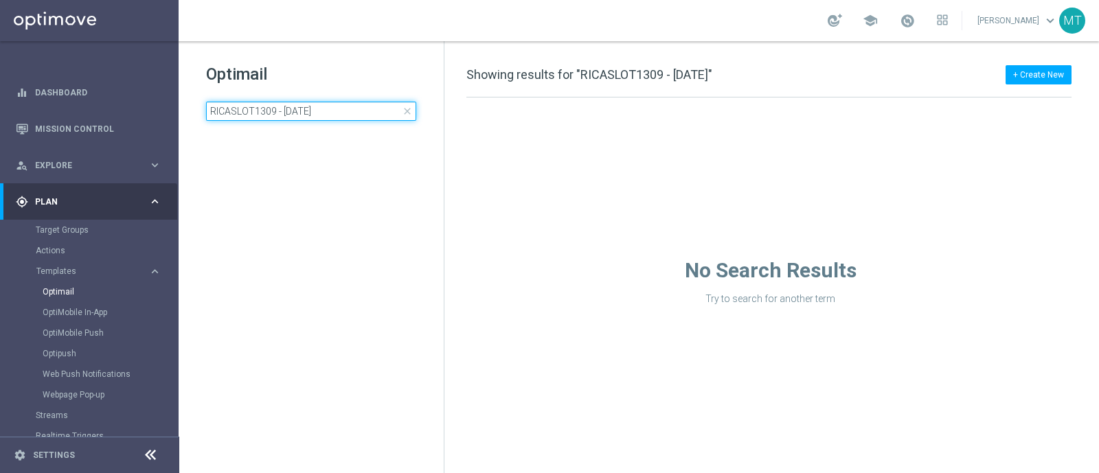
click at [350, 111] on input "RICASLOT1309 - [DATE]" at bounding box center [311, 111] width 210 height 19
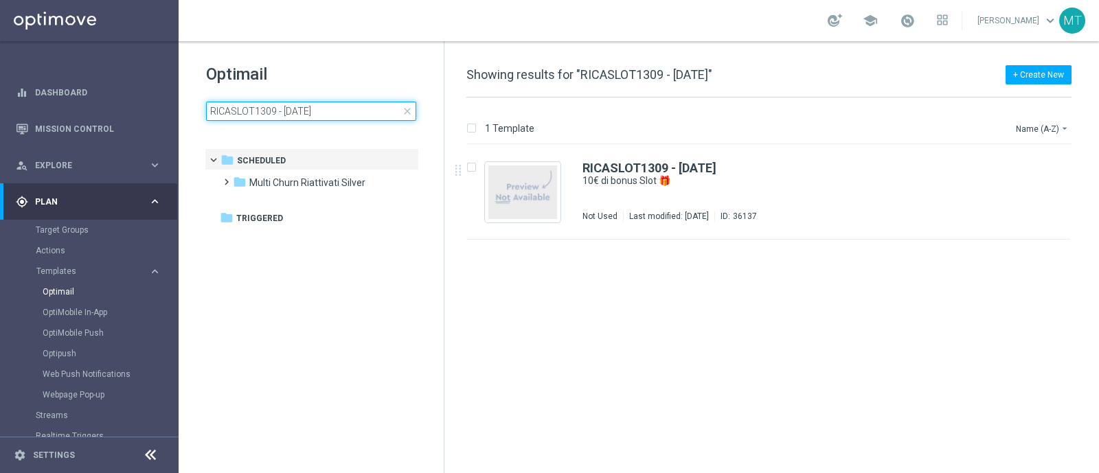
type input "RICASLOT1309 - [DATE]"
click at [663, 160] on div "RICASLOT1309 - [DATE] 10€ di bonus Slot 🎁 Not Used Last modified: [DATE] ID: 36…" at bounding box center [768, 192] width 604 height 95
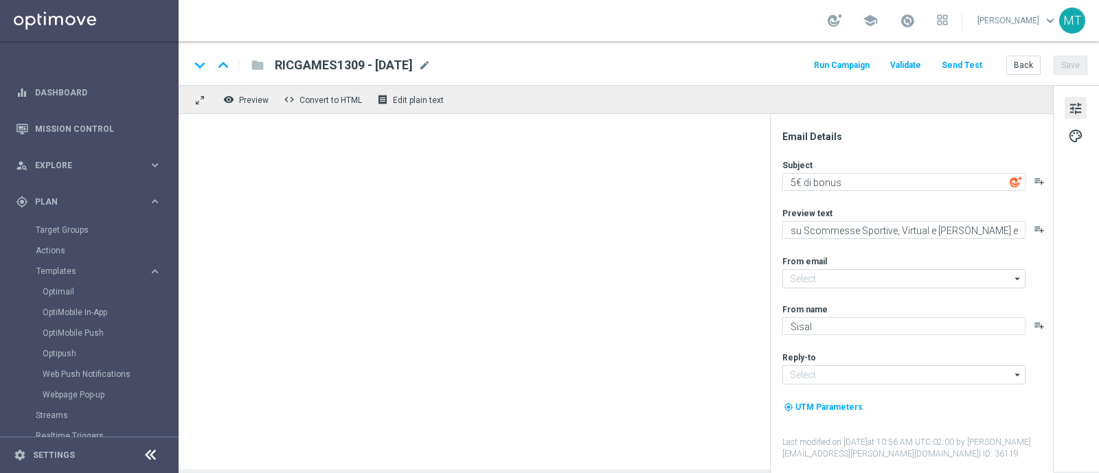
type textarea "10€ di bonus Slot 🎁"
type textarea "Scopri la nuova promozione"
type input "[EMAIL_ADDRESS][DOMAIN_NAME]"
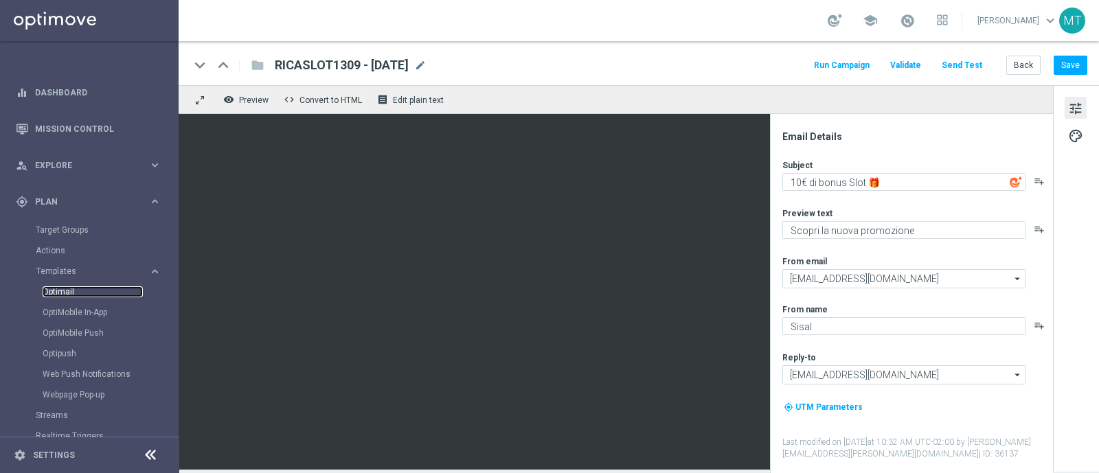
click at [63, 287] on link "Optimail" at bounding box center [93, 291] width 100 height 11
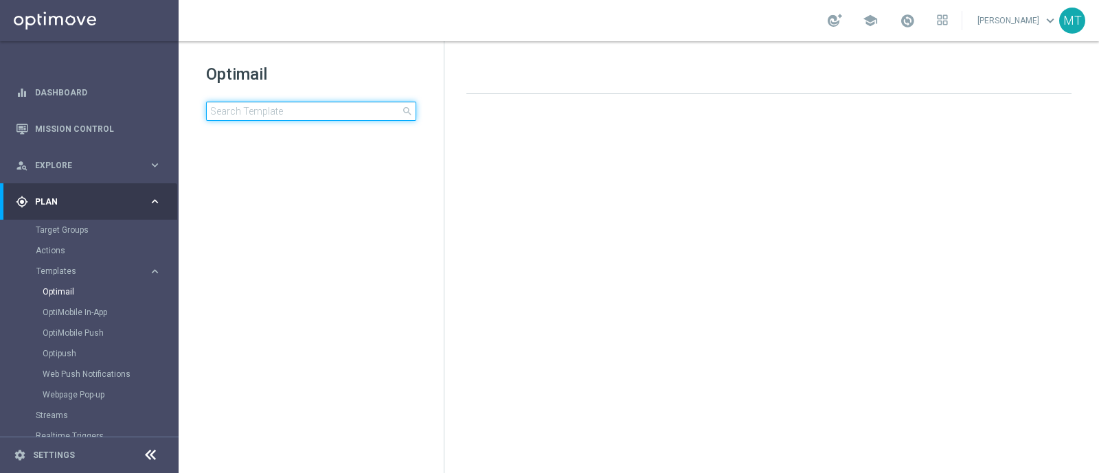
click at [265, 109] on input at bounding box center [311, 111] width 210 height 19
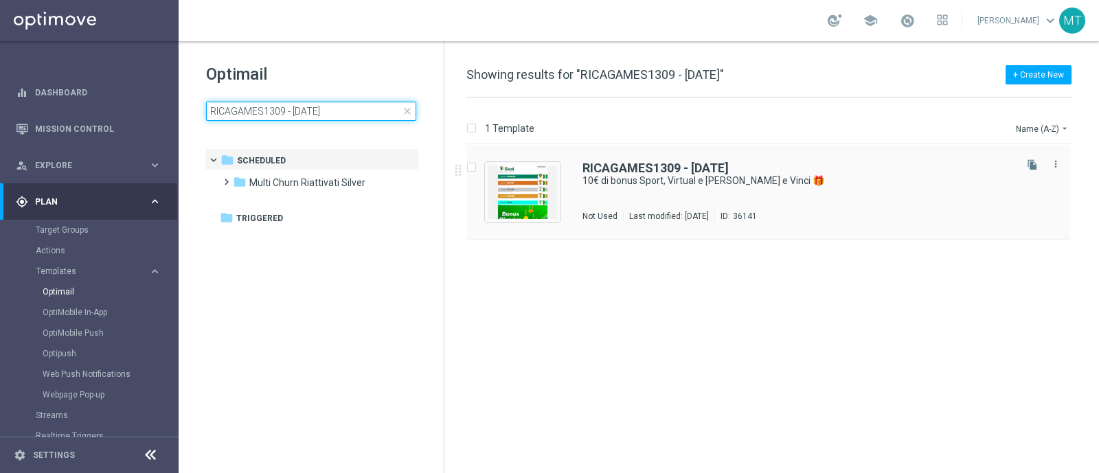
type input "RICAGAMES1309 - [DATE]"
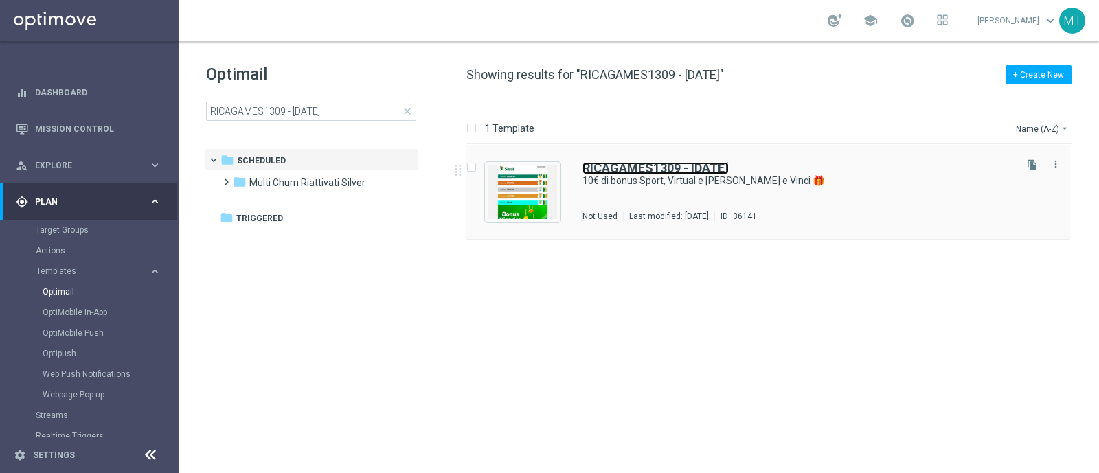
click at [624, 166] on b "RICAGAMES1309 - [DATE]" at bounding box center [656, 168] width 146 height 14
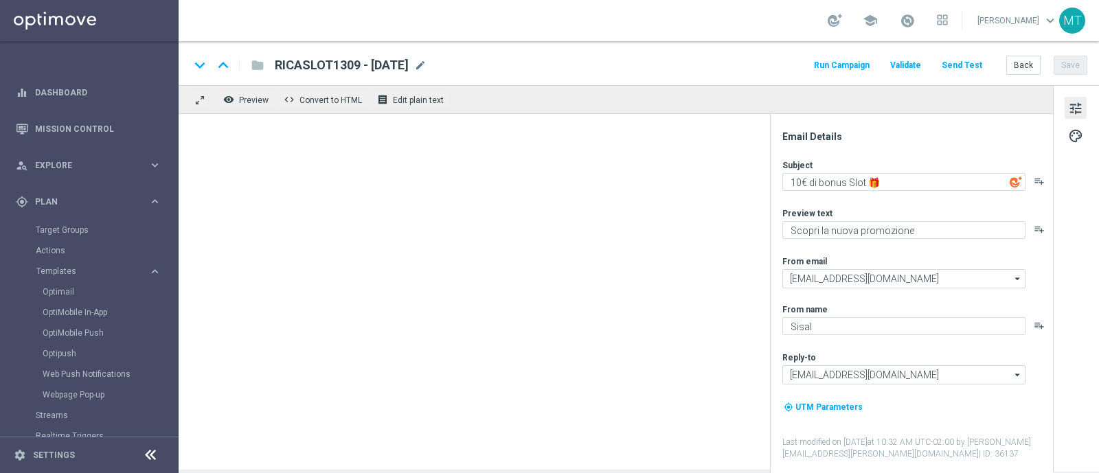
type textarea "10€ di bonus Sport, Virtual e [PERSON_NAME] e Vinci 🎁"
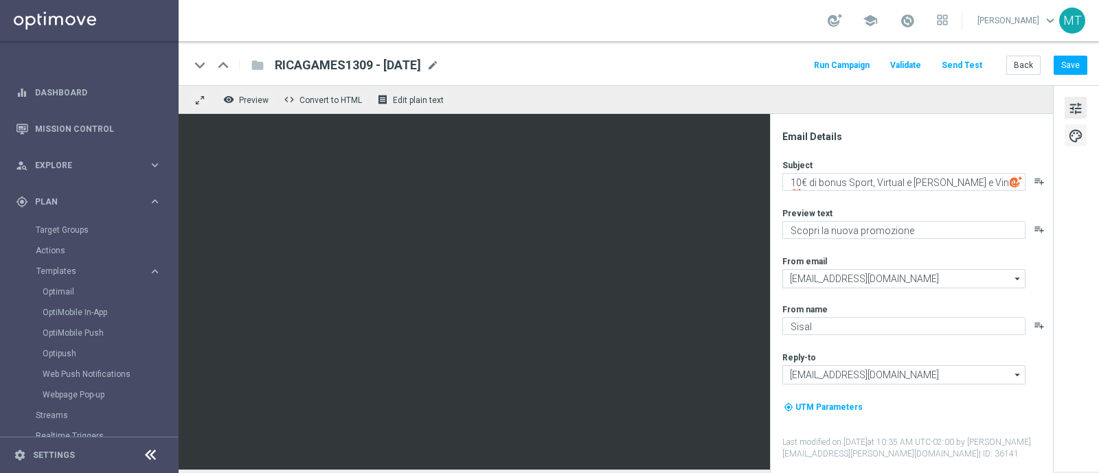
click at [1074, 141] on span "palette" at bounding box center [1075, 136] width 15 height 18
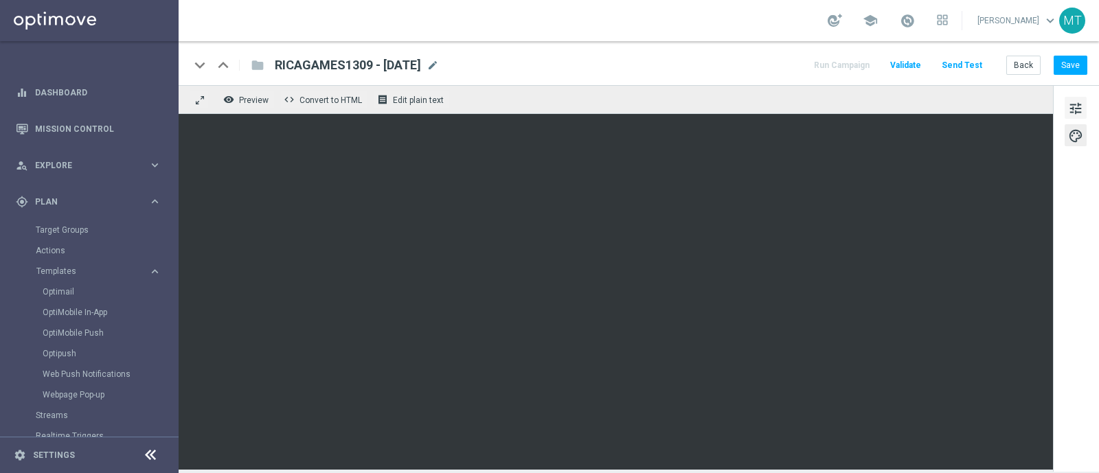
click at [1065, 114] on button "tune" at bounding box center [1076, 108] width 22 height 22
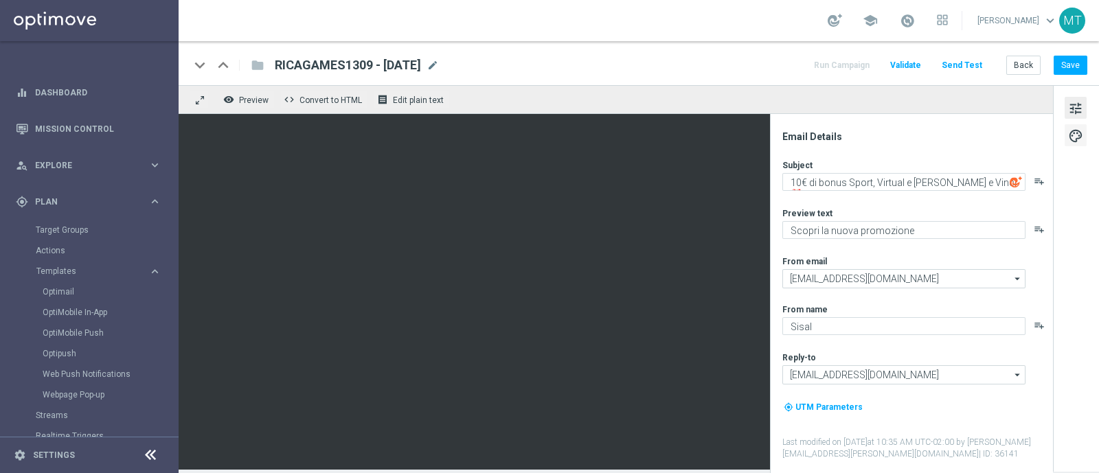
click at [1073, 137] on span "palette" at bounding box center [1075, 136] width 15 height 18
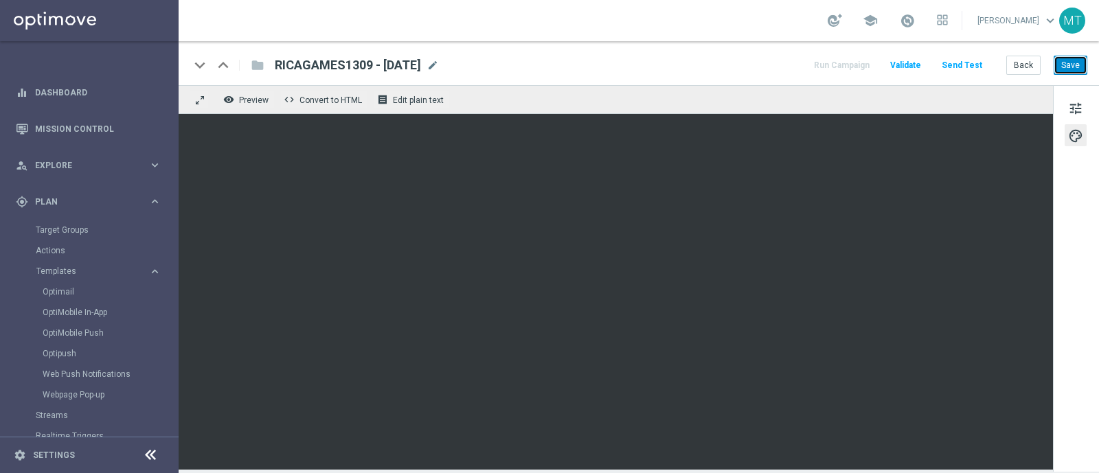
click at [1070, 67] on button "Save" at bounding box center [1071, 65] width 34 height 19
click at [92, 292] on link "Optimail" at bounding box center [93, 291] width 100 height 11
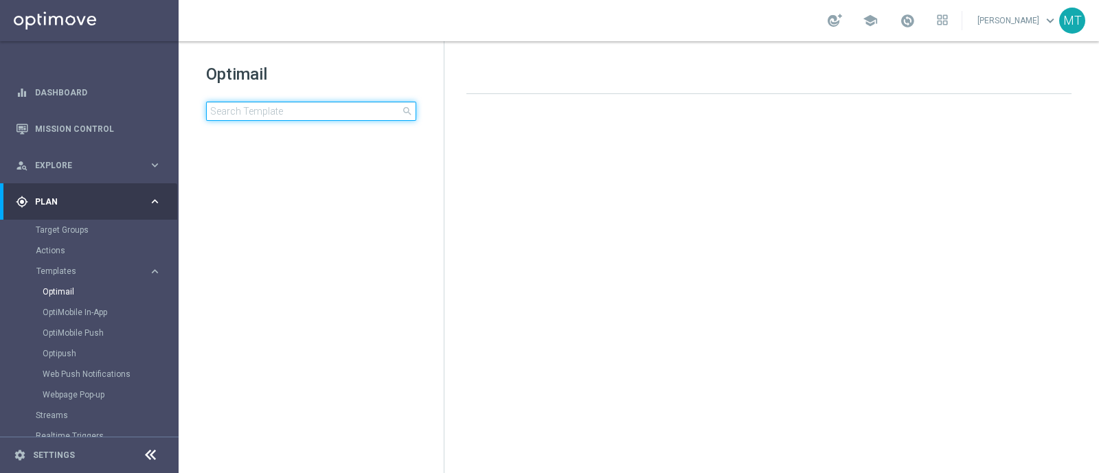
click at [254, 110] on input at bounding box center [311, 111] width 210 height 19
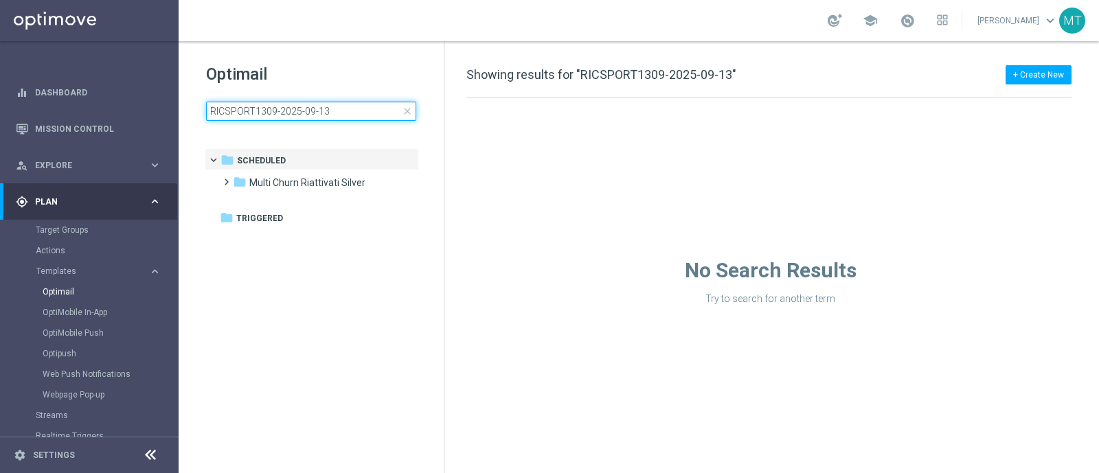
type input "RICSPORT1309-2025-09-13"
click at [406, 111] on span "close" at bounding box center [407, 111] width 11 height 11
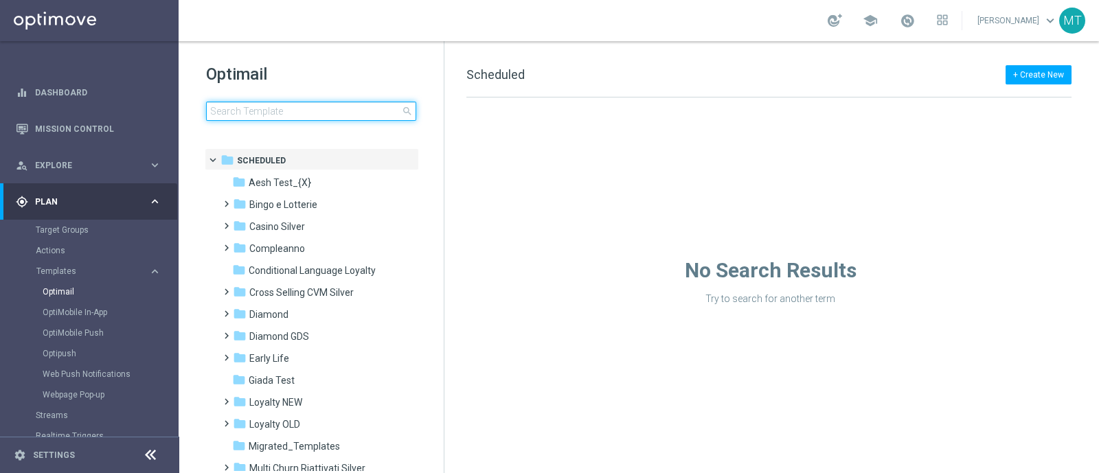
click at [356, 109] on input at bounding box center [311, 111] width 210 height 19
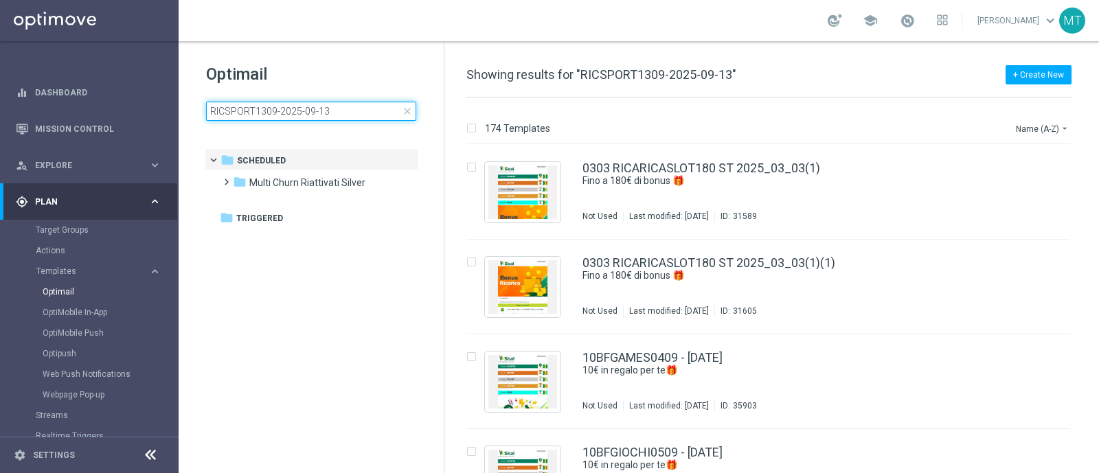
click at [356, 109] on input "RICSPORT1309-2025-09-13" at bounding box center [311, 111] width 210 height 19
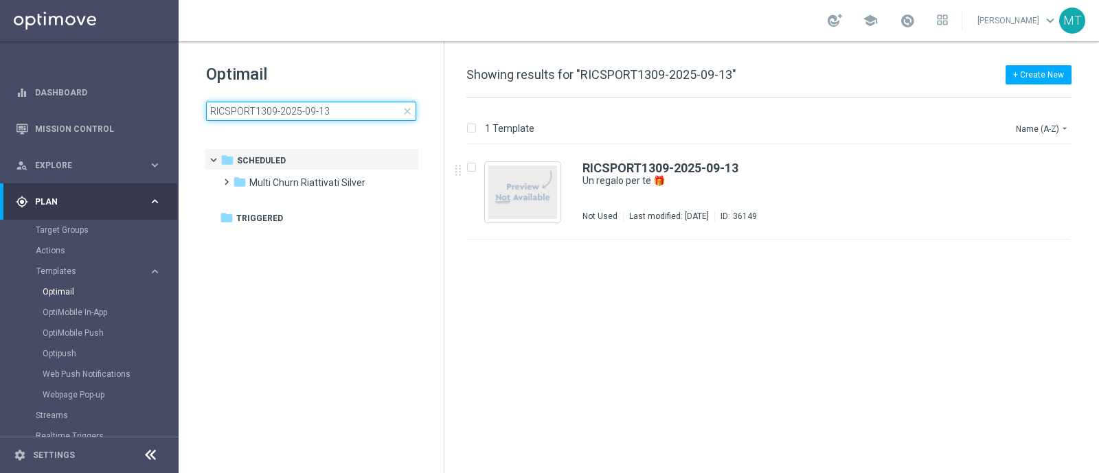
type input "RICSPORT1309-2025-09-13"
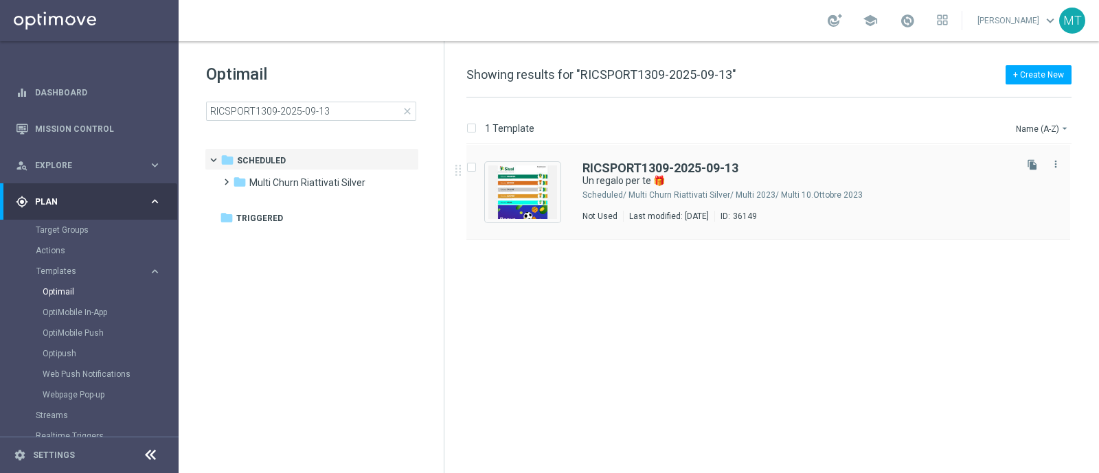
drag, startPoint x: 631, startPoint y: 187, endPoint x: 617, endPoint y: 159, distance: 31.3
click at [617, 159] on div "RICSPORT1309-2025-09-13 Un regalo per te 🎁 Scheduled/ Multi Churn Riattivati Si…" at bounding box center [768, 192] width 604 height 95
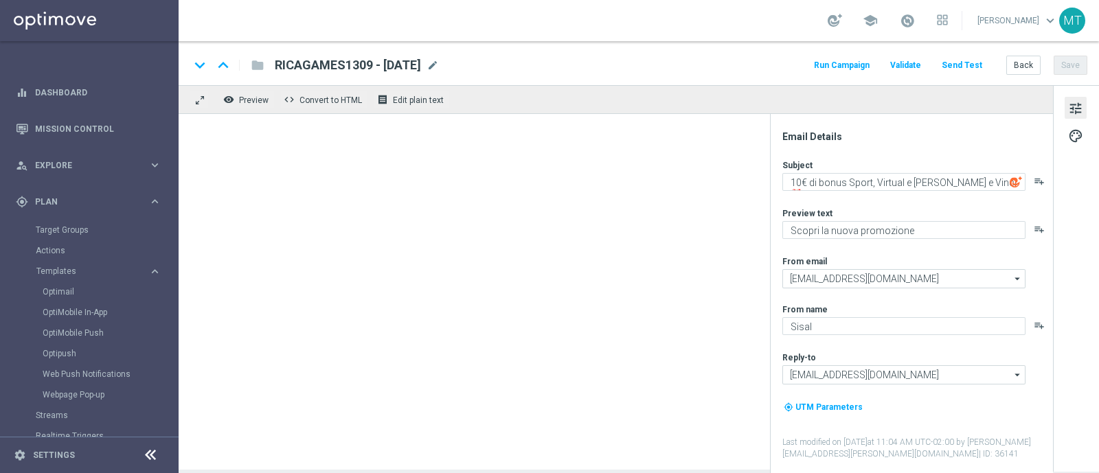
type textarea "Un regalo per te 🎁"
type textarea "Scopri le novità su Sisal 🎯"
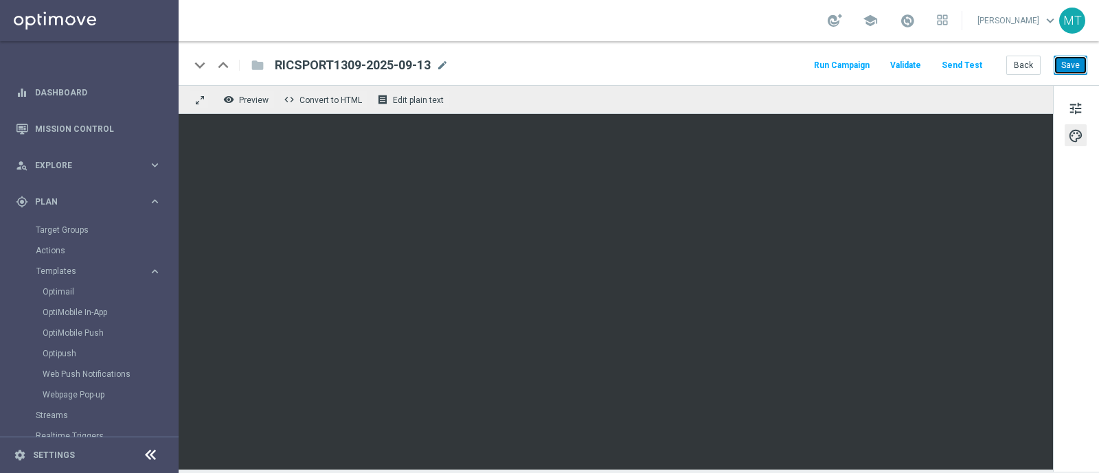
click at [1071, 63] on button "Save" at bounding box center [1071, 65] width 34 height 19
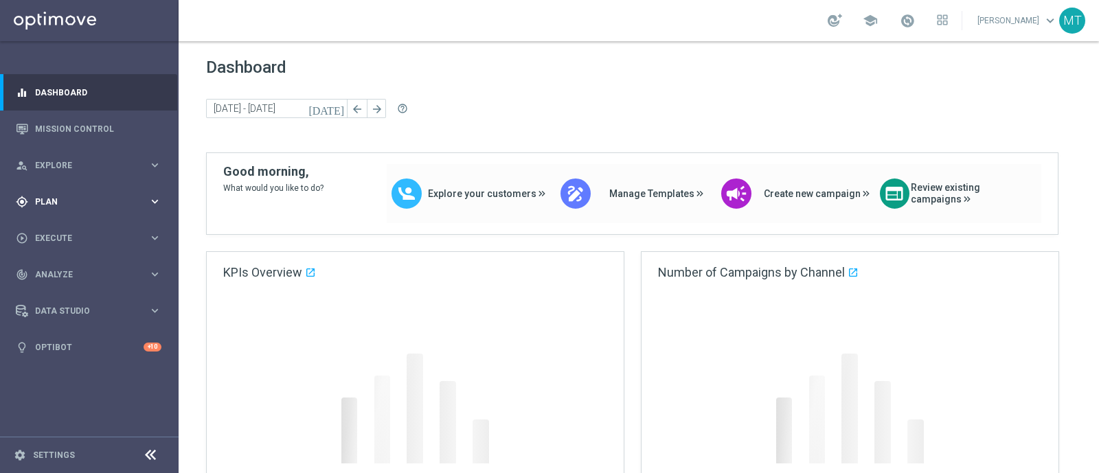
click at [111, 190] on div "gps_fixed Plan keyboard_arrow_right" at bounding box center [88, 201] width 177 height 36
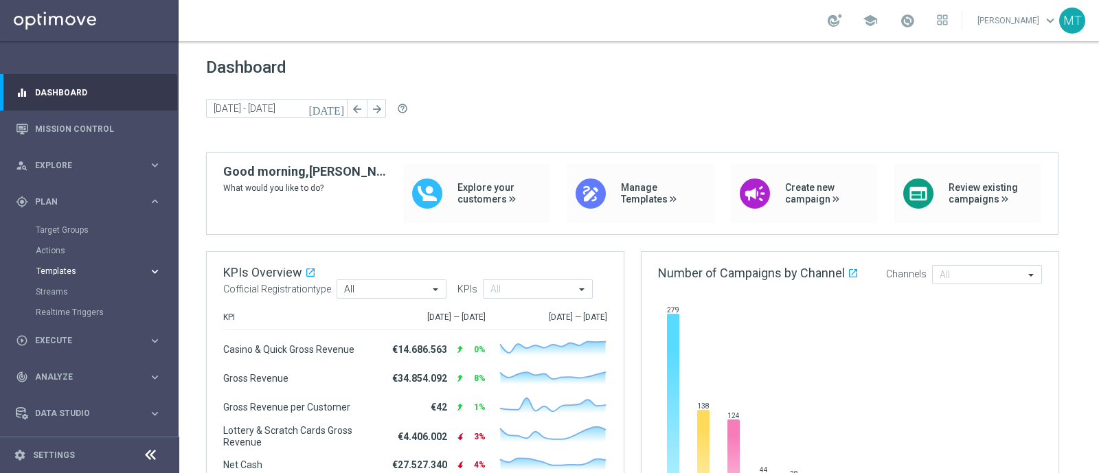
click at [74, 276] on button "Templates keyboard_arrow_right" at bounding box center [99, 271] width 126 height 11
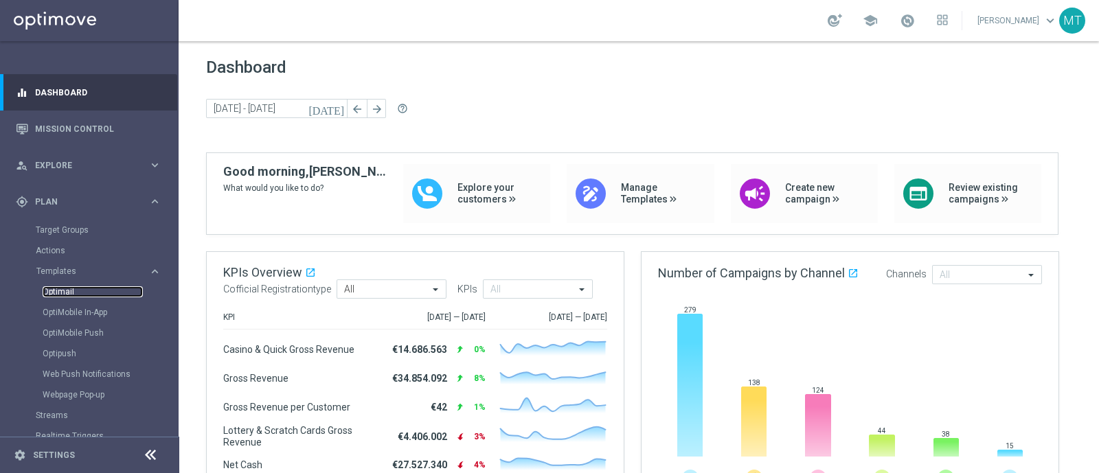
click at [62, 297] on link "Optimail" at bounding box center [93, 291] width 100 height 11
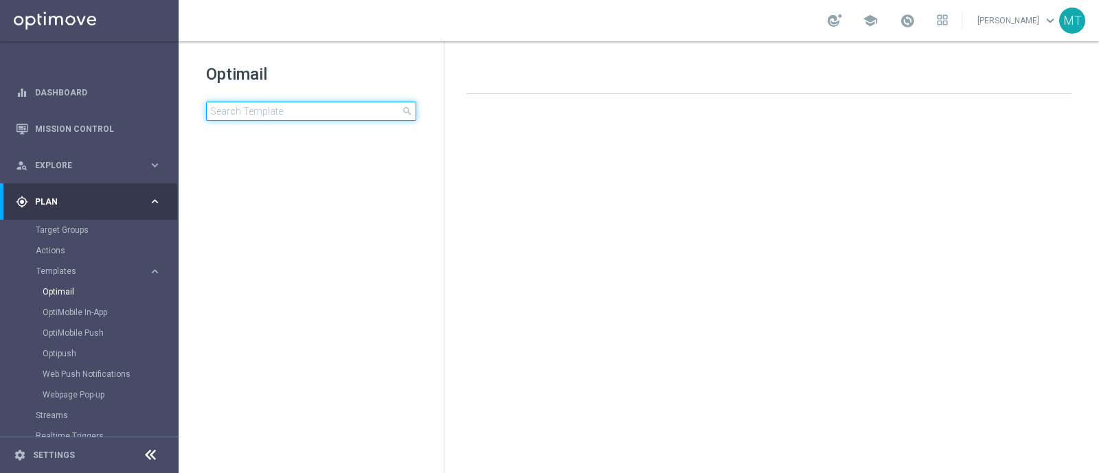
click at [346, 104] on input at bounding box center [311, 111] width 210 height 19
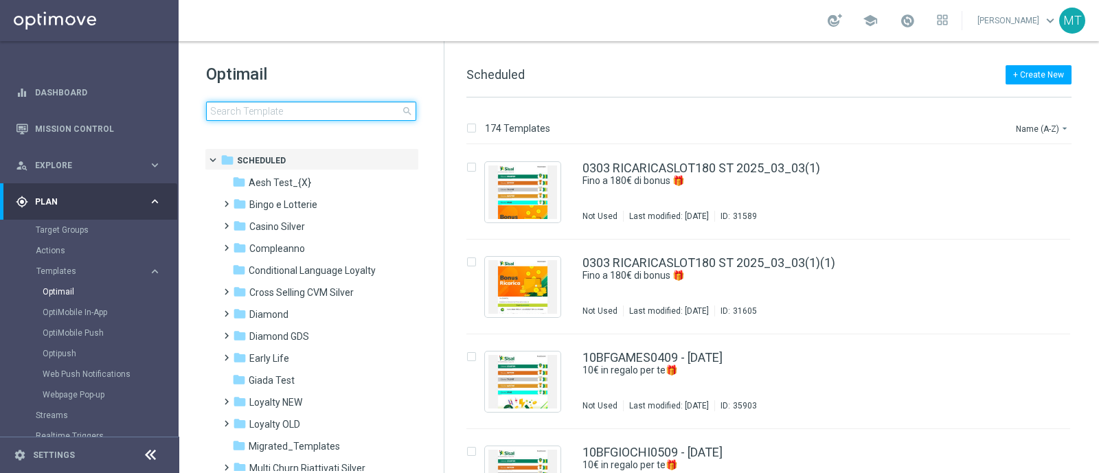
type input "RICSPORTSLOT1309 - [DATE]"
click at [346, 104] on input "RICSPORTSLOT1309 - [DATE]" at bounding box center [311, 111] width 210 height 19
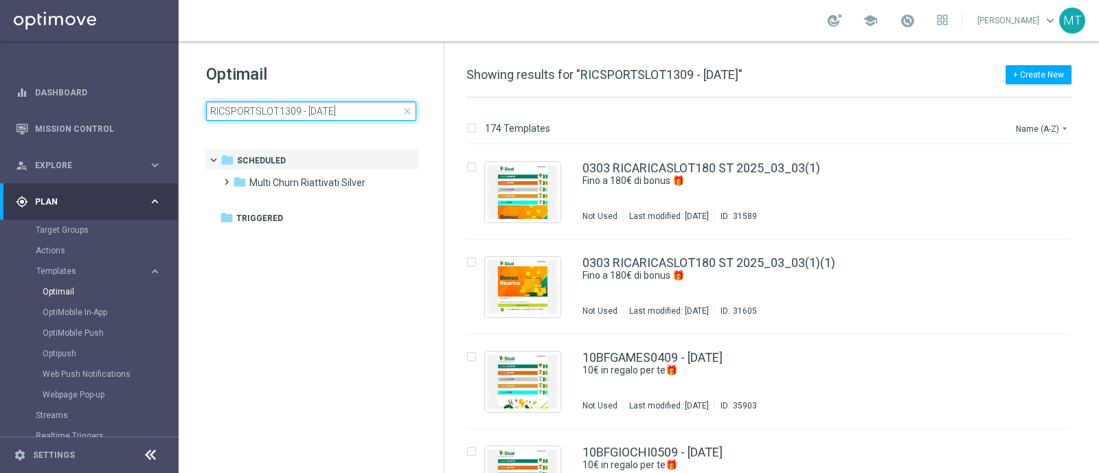
click at [346, 104] on input "RICSPORTSLOT1309 - [DATE]" at bounding box center [311, 111] width 210 height 19
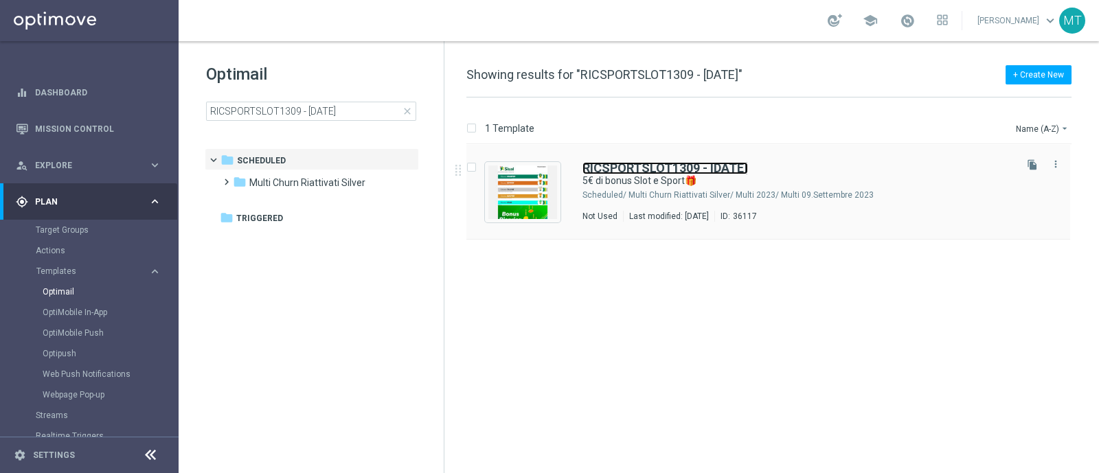
click at [654, 169] on b "RICSPORTSLOT1309 - [DATE]" at bounding box center [666, 168] width 166 height 14
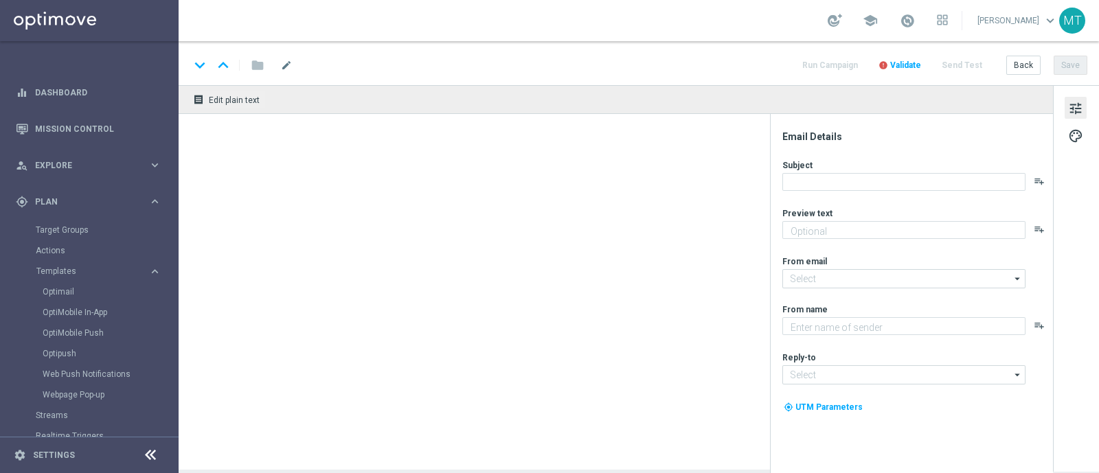
type textarea "Scopri la nuova promozione"
type input "[EMAIL_ADDRESS][DOMAIN_NAME]"
type textarea "Sisal"
type input "[EMAIL_ADDRESS][DOMAIN_NAME]"
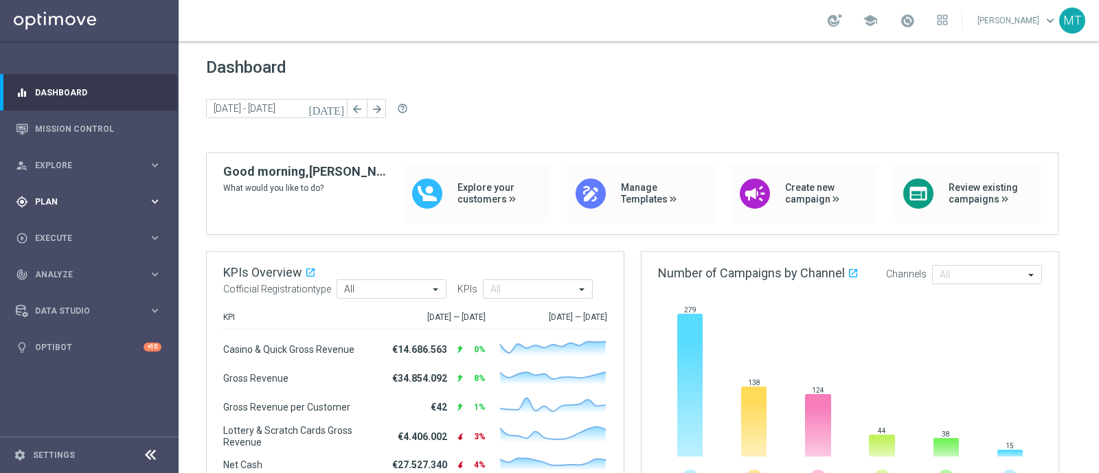
click at [100, 202] on span "Plan" at bounding box center [91, 202] width 113 height 8
click at [62, 271] on span "Templates" at bounding box center [85, 271] width 98 height 8
click at [53, 289] on link "Optimail" at bounding box center [93, 291] width 100 height 11
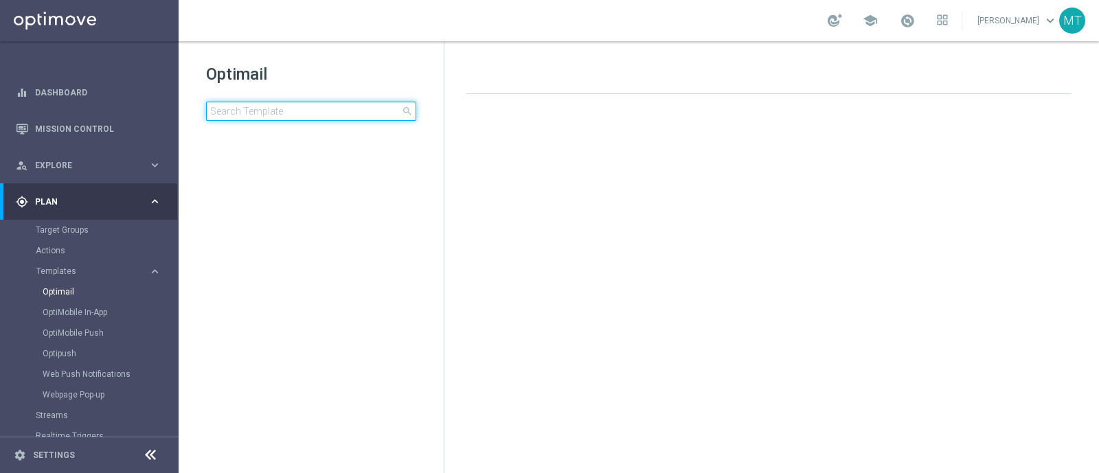
click at [305, 115] on input at bounding box center [311, 111] width 210 height 19
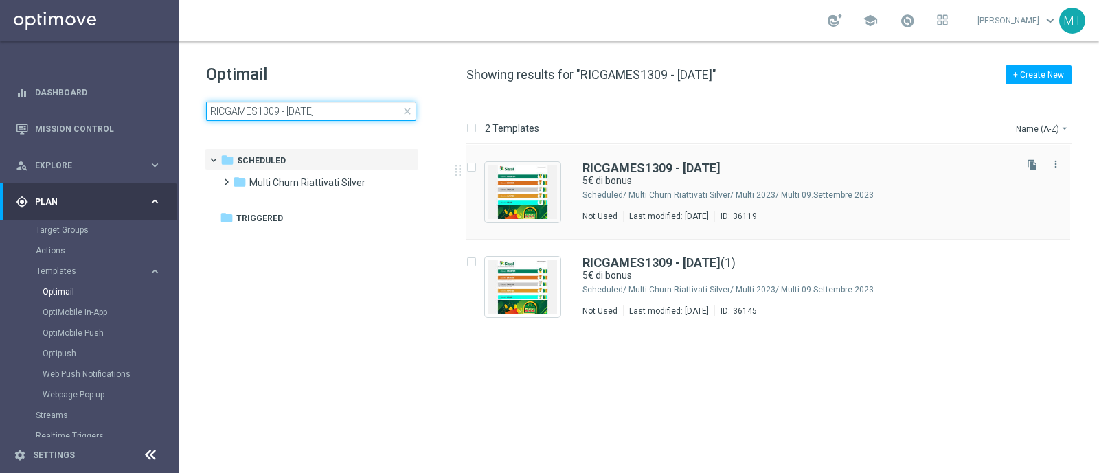
type input "RICGAMES1309 - [DATE]"
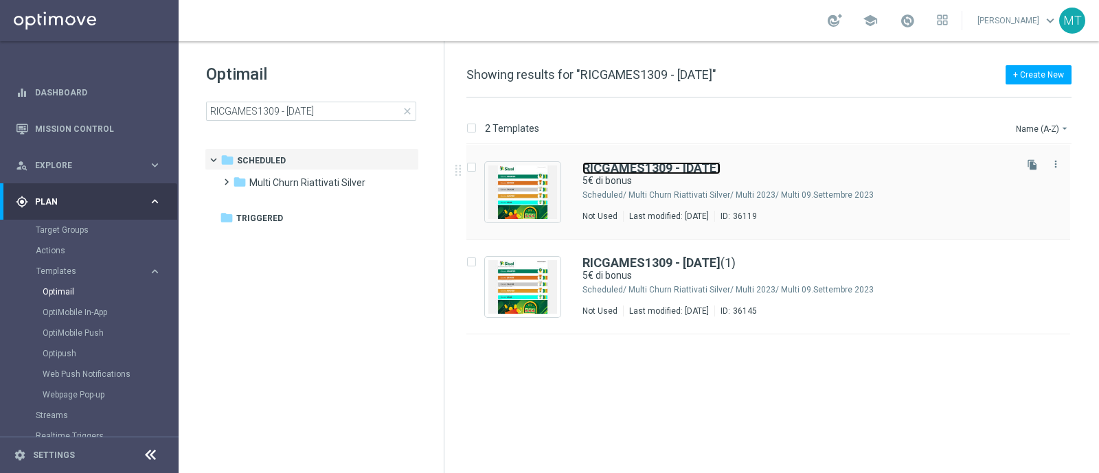
click at [680, 165] on b "RICGAMES1309 - [DATE]" at bounding box center [652, 168] width 138 height 14
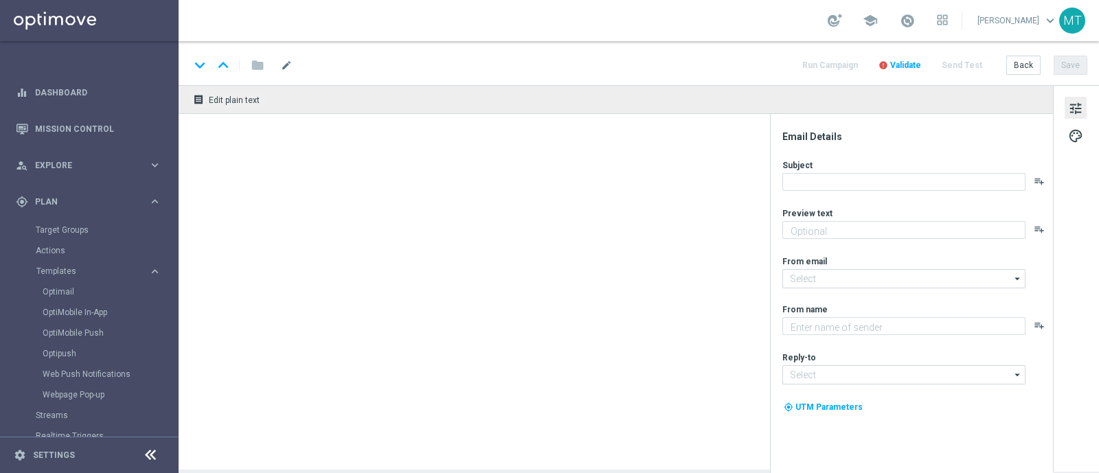
type textarea "su Scommesse Sportive, Virtual e [PERSON_NAME] e Vinci"
type input "[EMAIL_ADDRESS][DOMAIN_NAME]"
type textarea "Sisal"
type input "[EMAIL_ADDRESS][DOMAIN_NAME]"
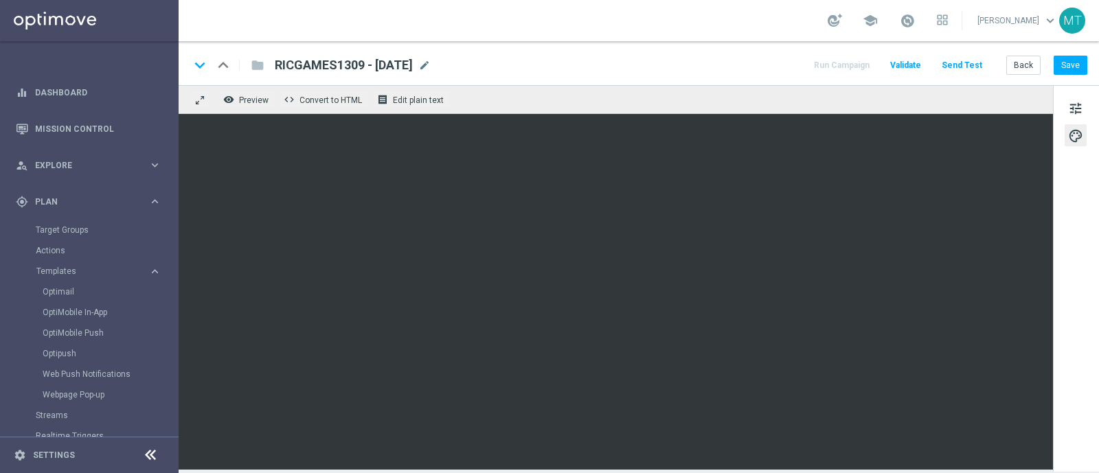
click at [1070, 54] on div "keyboard_arrow_down keyboard_arrow_up folder RICGAMES1309 - 2025-09-13 RICGAMES…" at bounding box center [639, 63] width 921 height 44
click at [1066, 67] on button "Save" at bounding box center [1071, 65] width 34 height 19
click at [1081, 62] on button "Save" at bounding box center [1071, 65] width 34 height 19
